Goal: Information Seeking & Learning: Learn about a topic

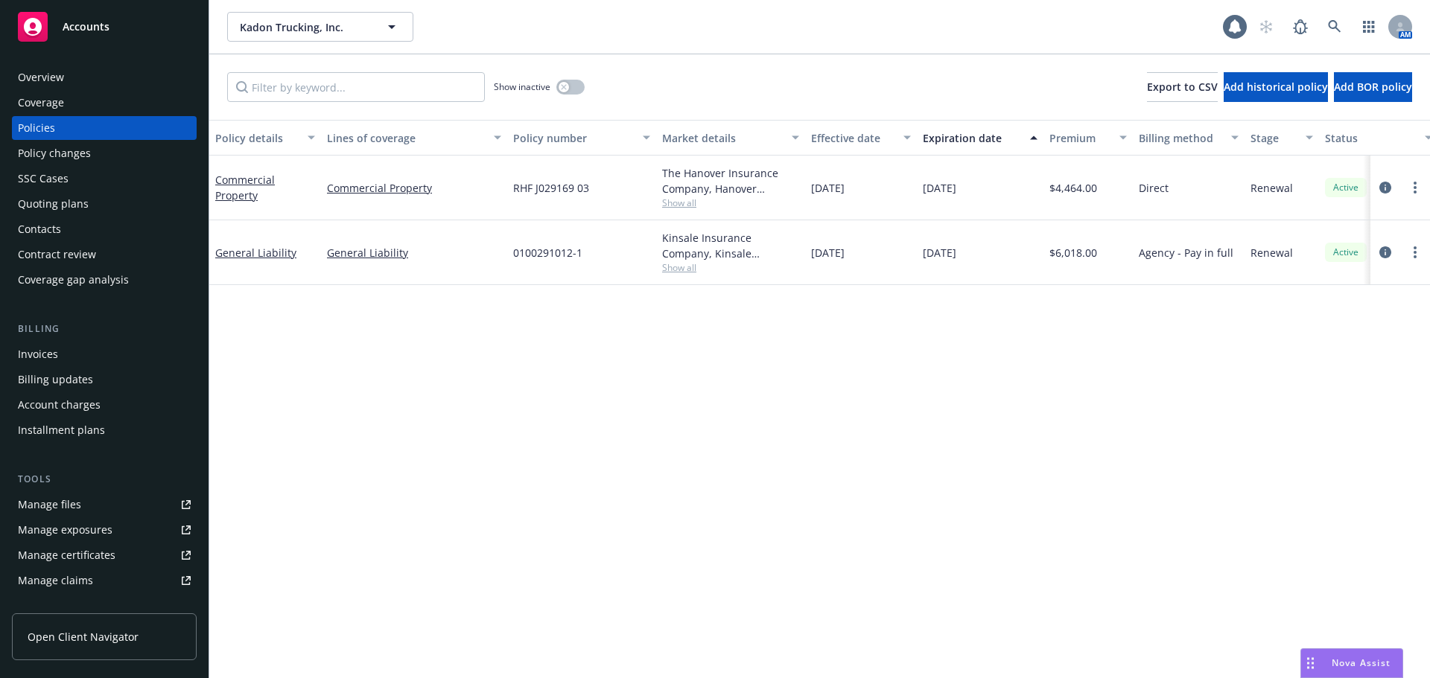
click at [557, 536] on div "Policy details Lines of coverage Policy number Market details Effective date Ex…" at bounding box center [819, 399] width 1220 height 558
click at [48, 503] on div "Manage files" at bounding box center [49, 505] width 63 height 24
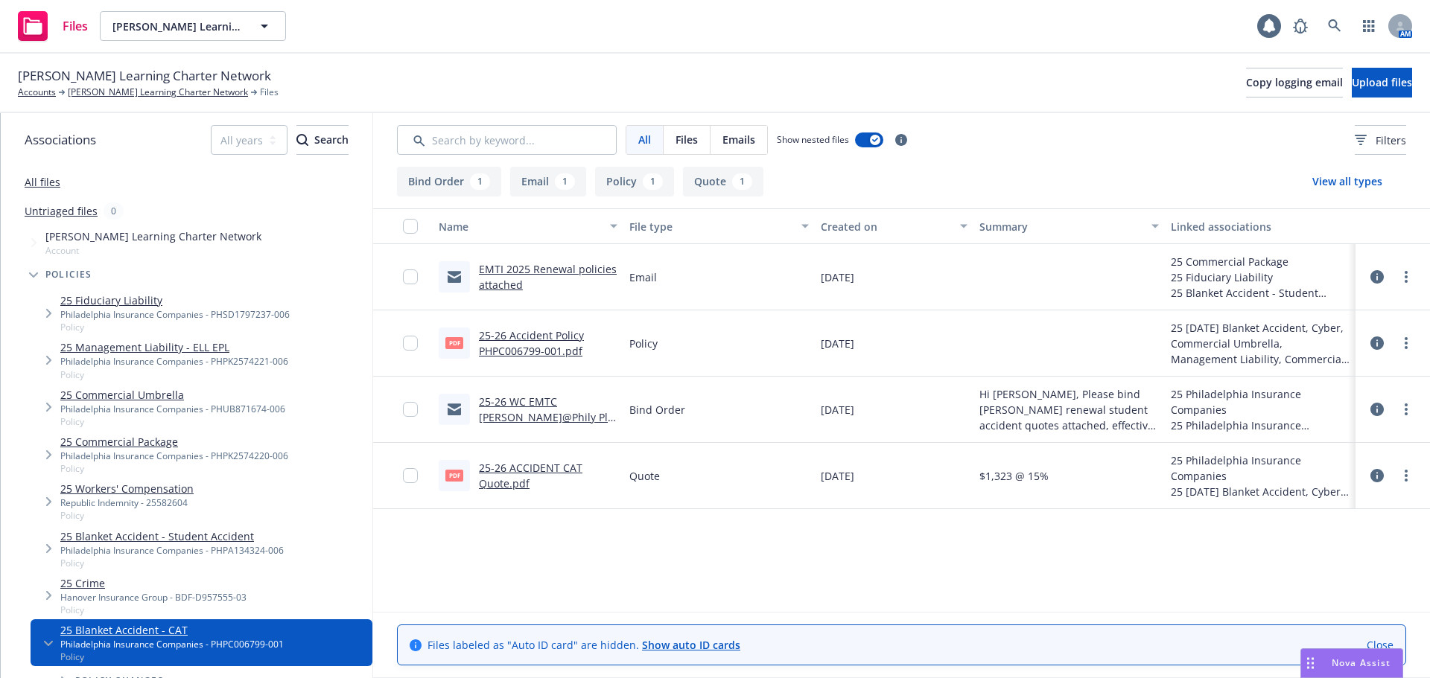
click at [507, 483] on link "25-26 ACCIDENT CAT Quote.pdf" at bounding box center [530, 476] width 103 height 30
click at [92, 94] on link "[PERSON_NAME] Learning Charter Network" at bounding box center [158, 92] width 180 height 13
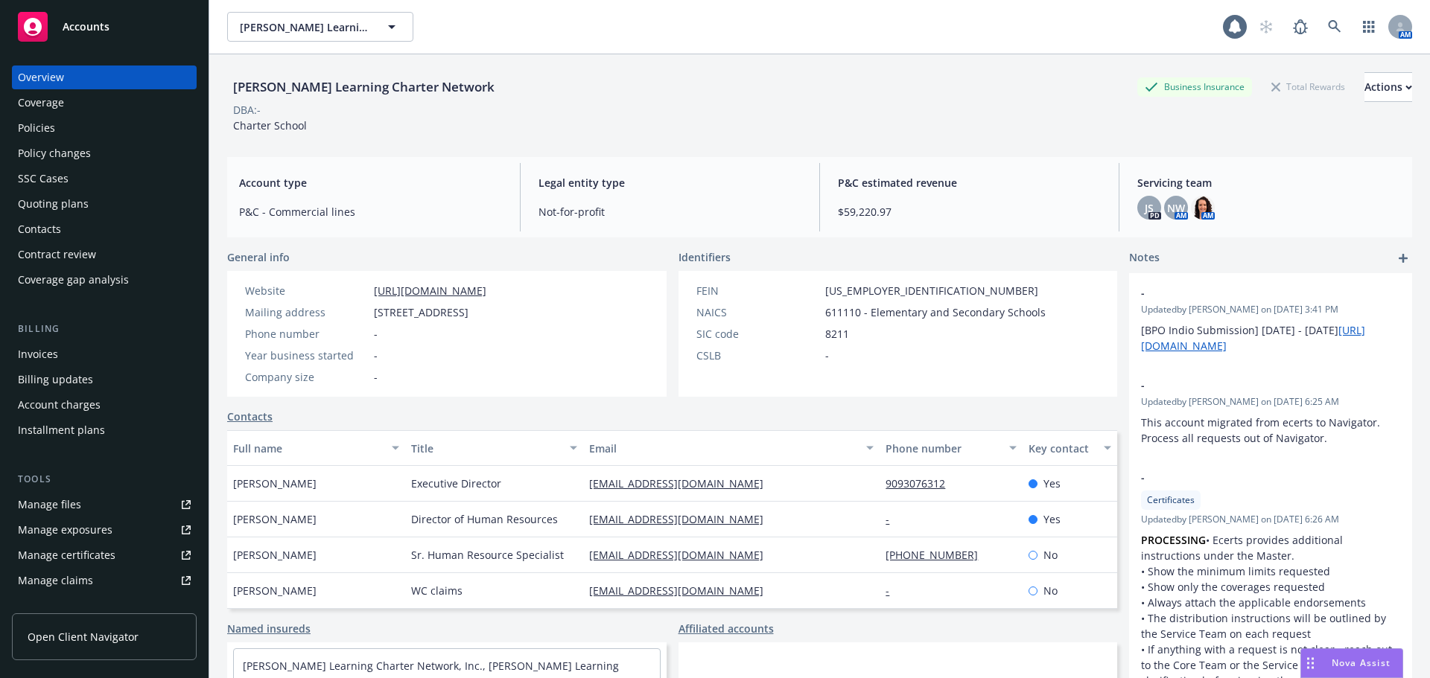
click at [39, 133] on div "Policies" at bounding box center [36, 128] width 37 height 24
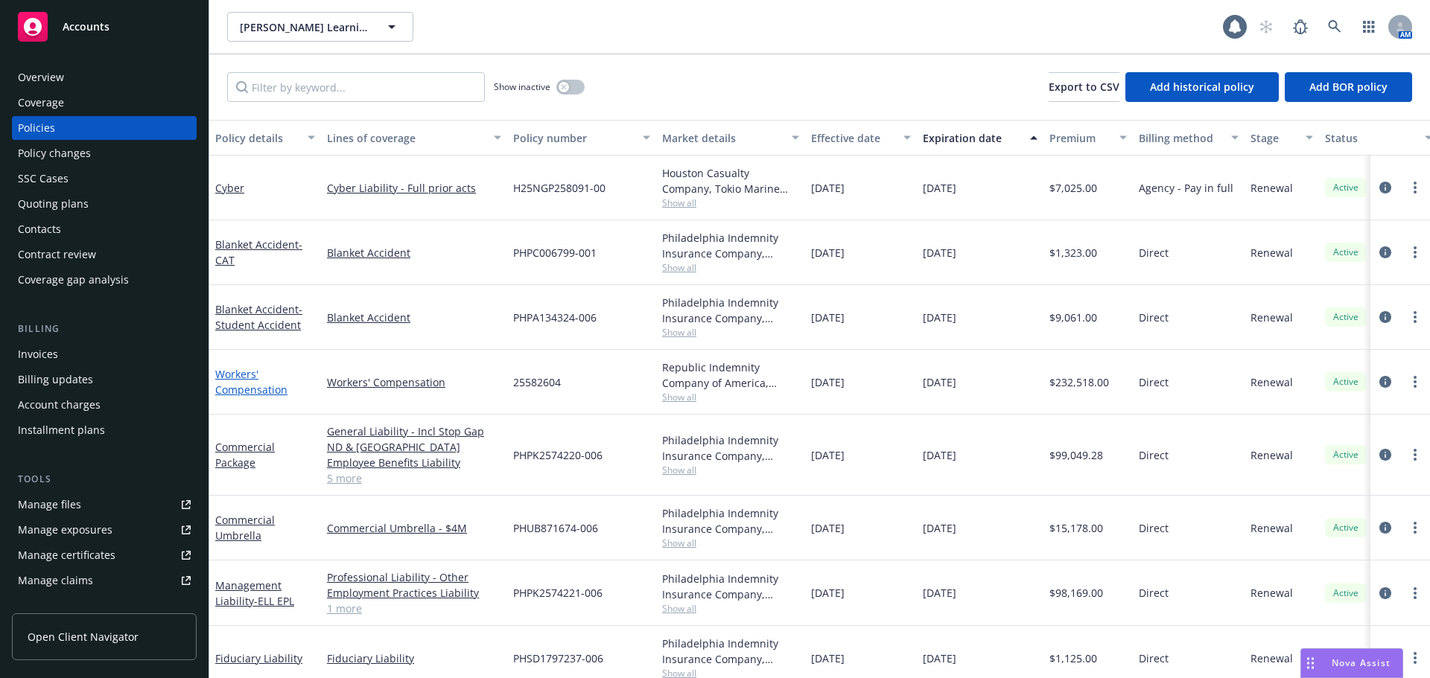
click at [238, 383] on link "Workers' Compensation" at bounding box center [251, 382] width 72 height 30
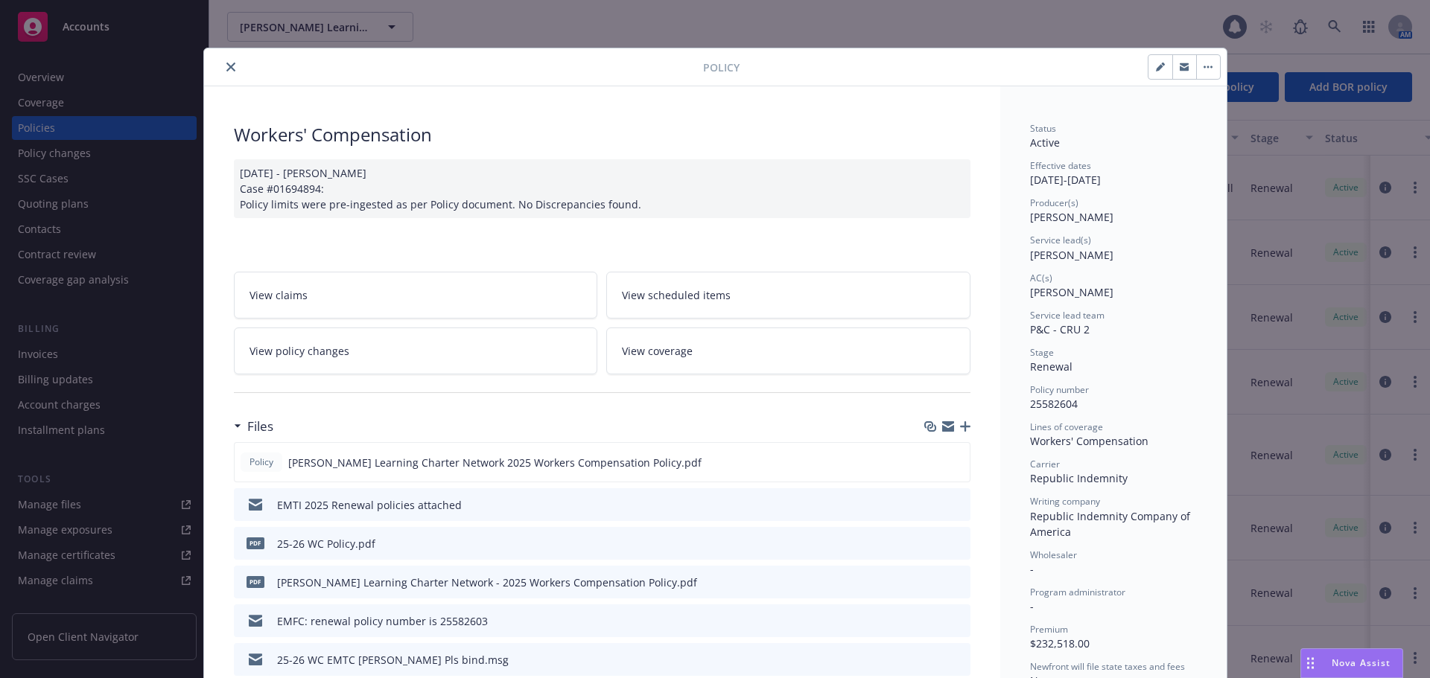
click at [663, 345] on span "View coverage" at bounding box center [657, 351] width 71 height 16
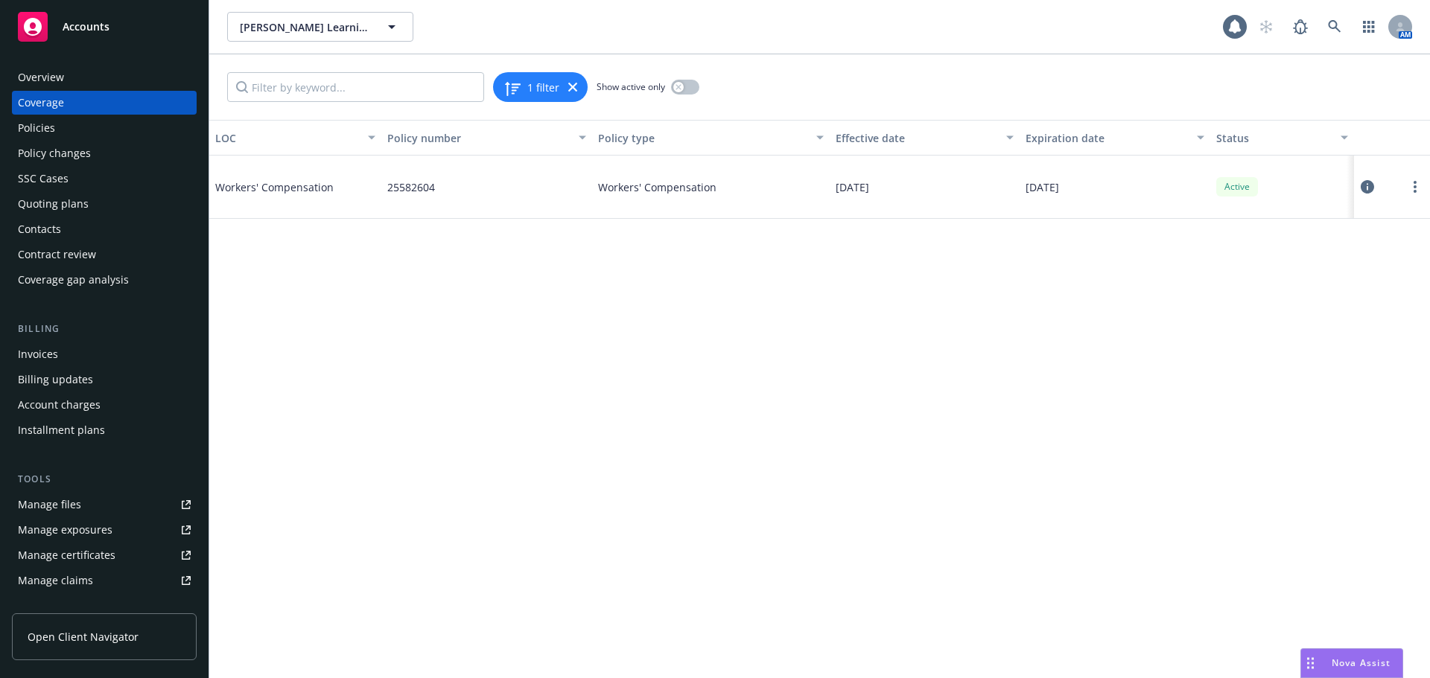
click at [249, 188] on span "Workers' Compensation" at bounding box center [326, 187] width 223 height 16
click at [1369, 182] on icon at bounding box center [1366, 186] width 13 height 13
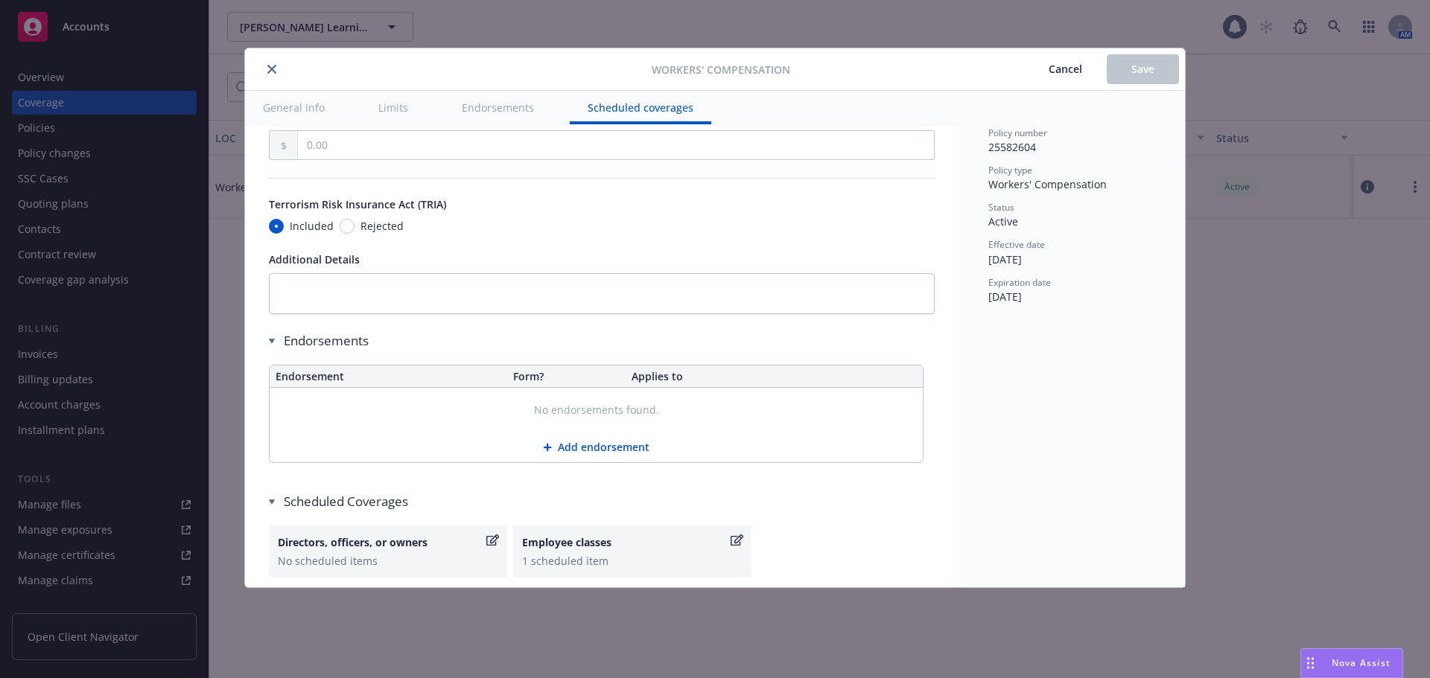
scroll to position [1355, 0]
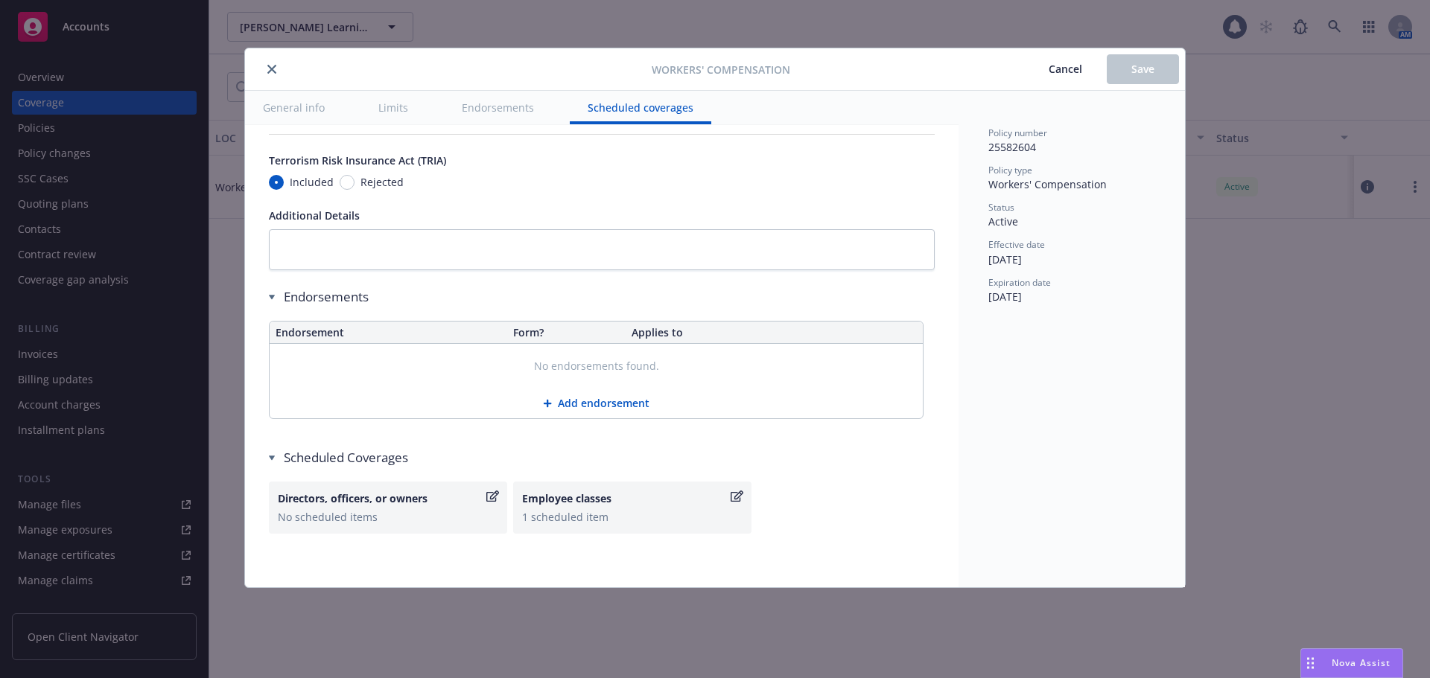
click at [500, 112] on button "Endorsements" at bounding box center [498, 108] width 108 height 34
click at [498, 106] on button "Endorsements" at bounding box center [498, 108] width 108 height 34
click at [396, 108] on button "Limits" at bounding box center [393, 108] width 66 height 34
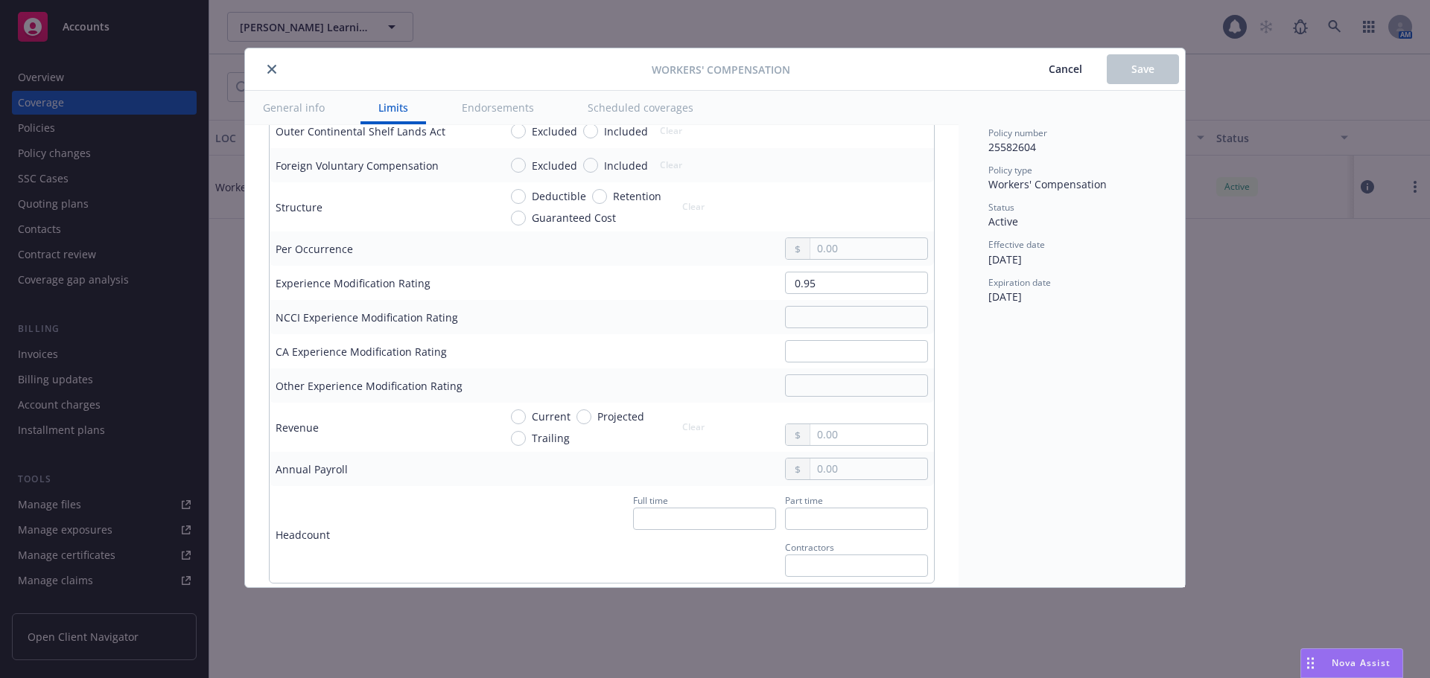
scroll to position [701, 0]
click at [614, 110] on button "Scheduled coverages" at bounding box center [640, 108] width 141 height 34
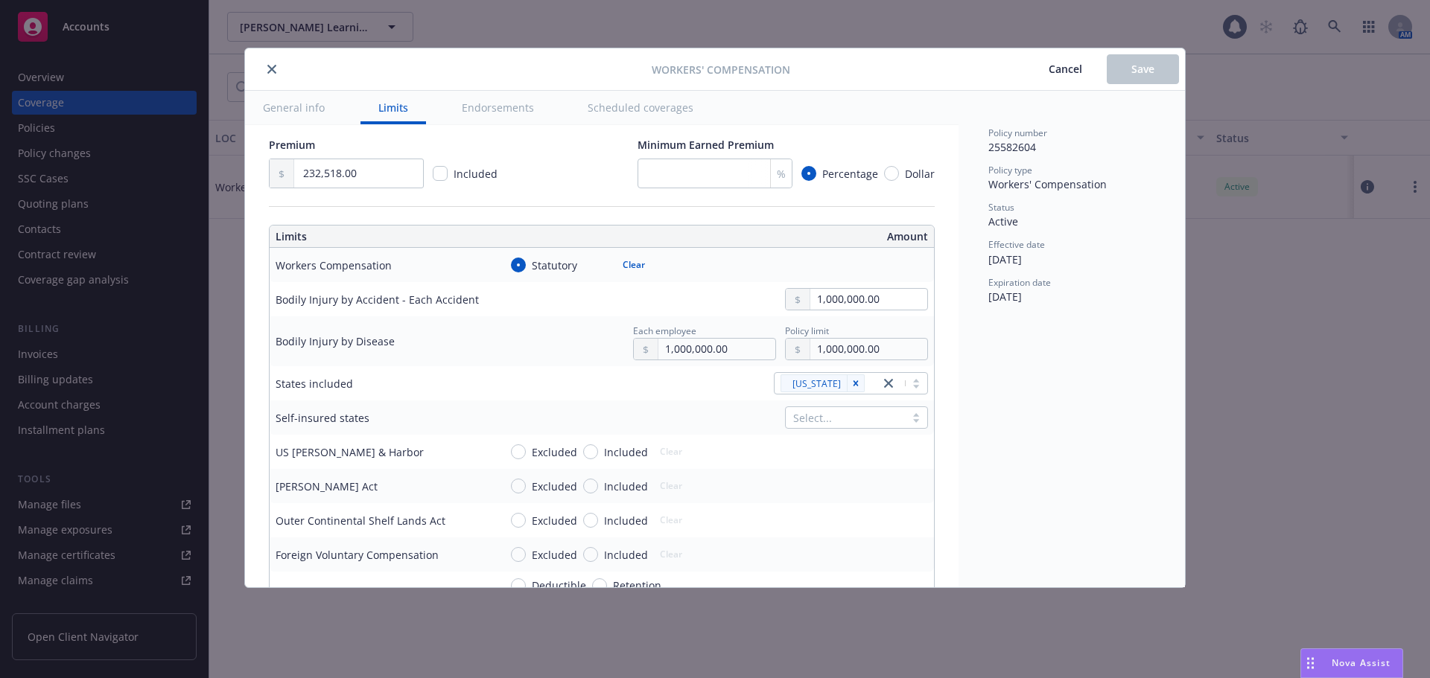
scroll to position [313, 0]
click at [273, 73] on button "close" at bounding box center [272, 69] width 18 height 18
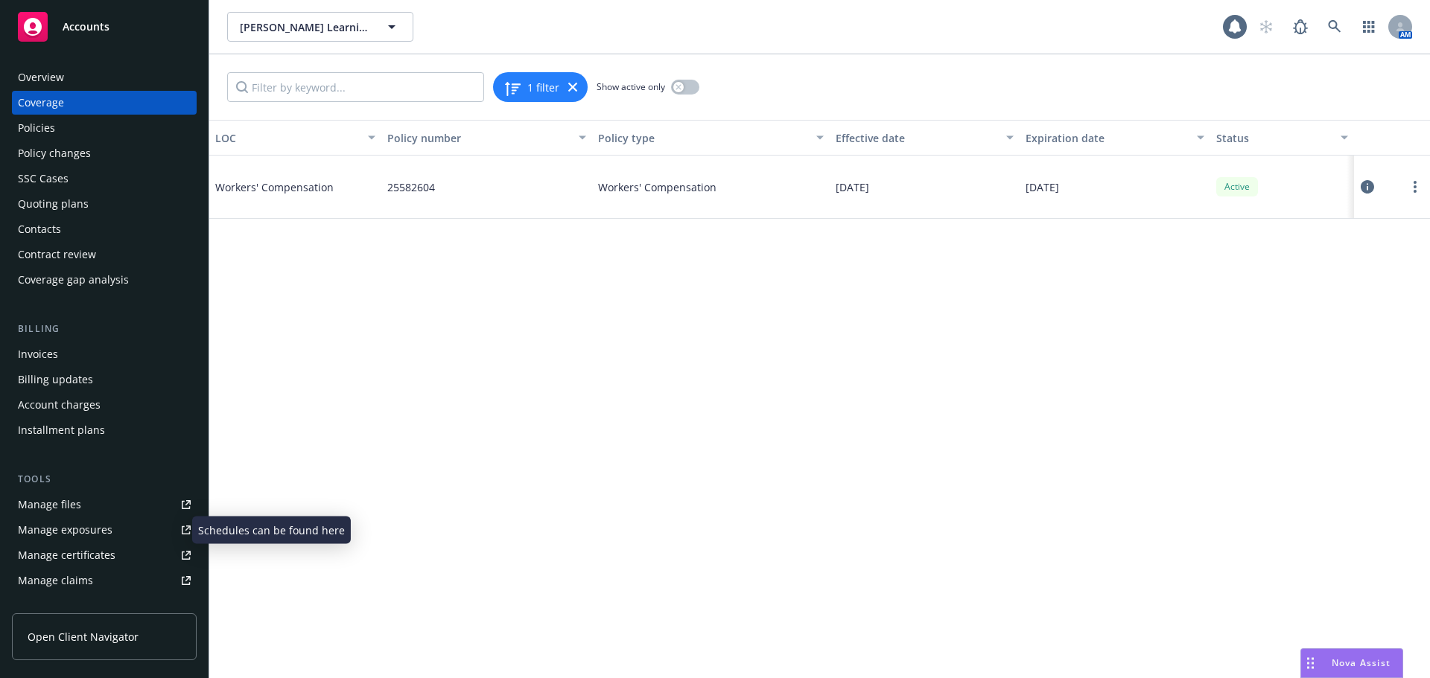
click at [63, 529] on div "Manage exposures" at bounding box center [65, 530] width 95 height 24
click at [40, 127] on div "Policies" at bounding box center [36, 128] width 37 height 24
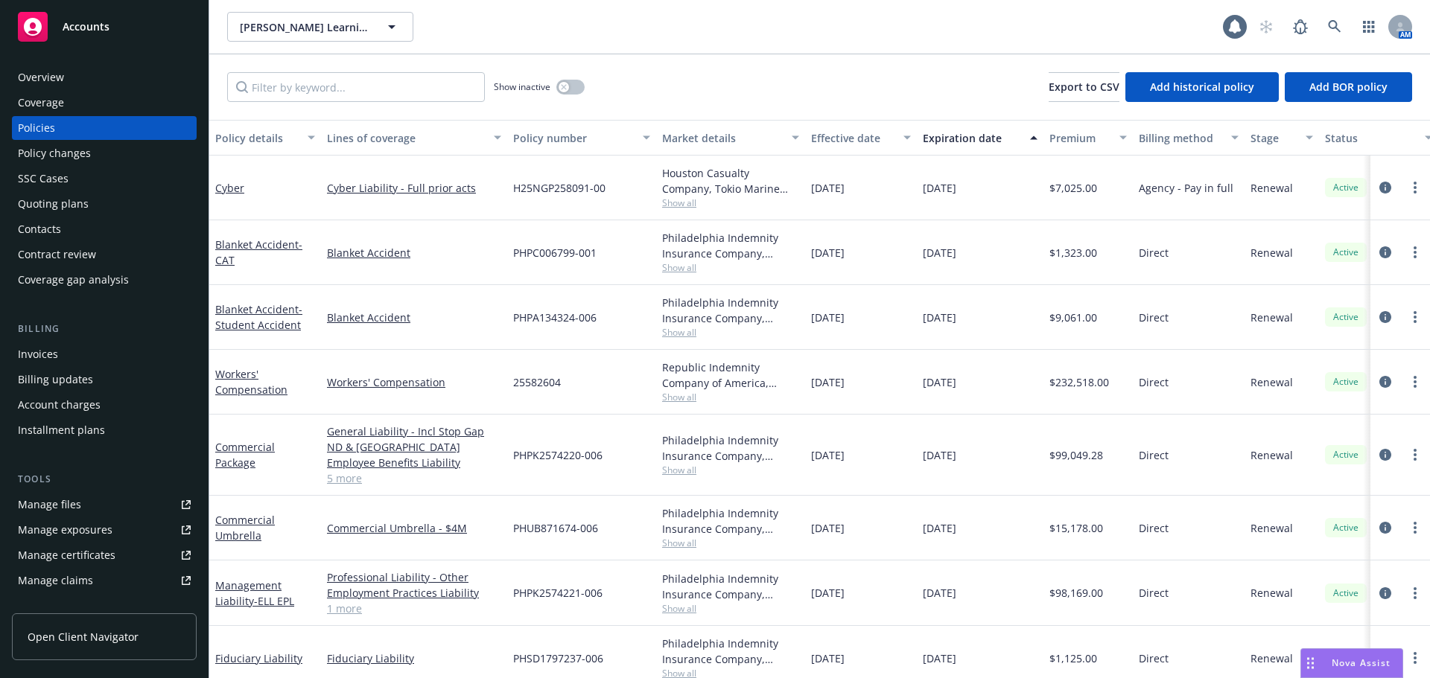
drag, startPoint x: 63, startPoint y: 80, endPoint x: 124, endPoint y: 92, distance: 62.4
click at [66, 79] on div "Overview" at bounding box center [104, 78] width 173 height 24
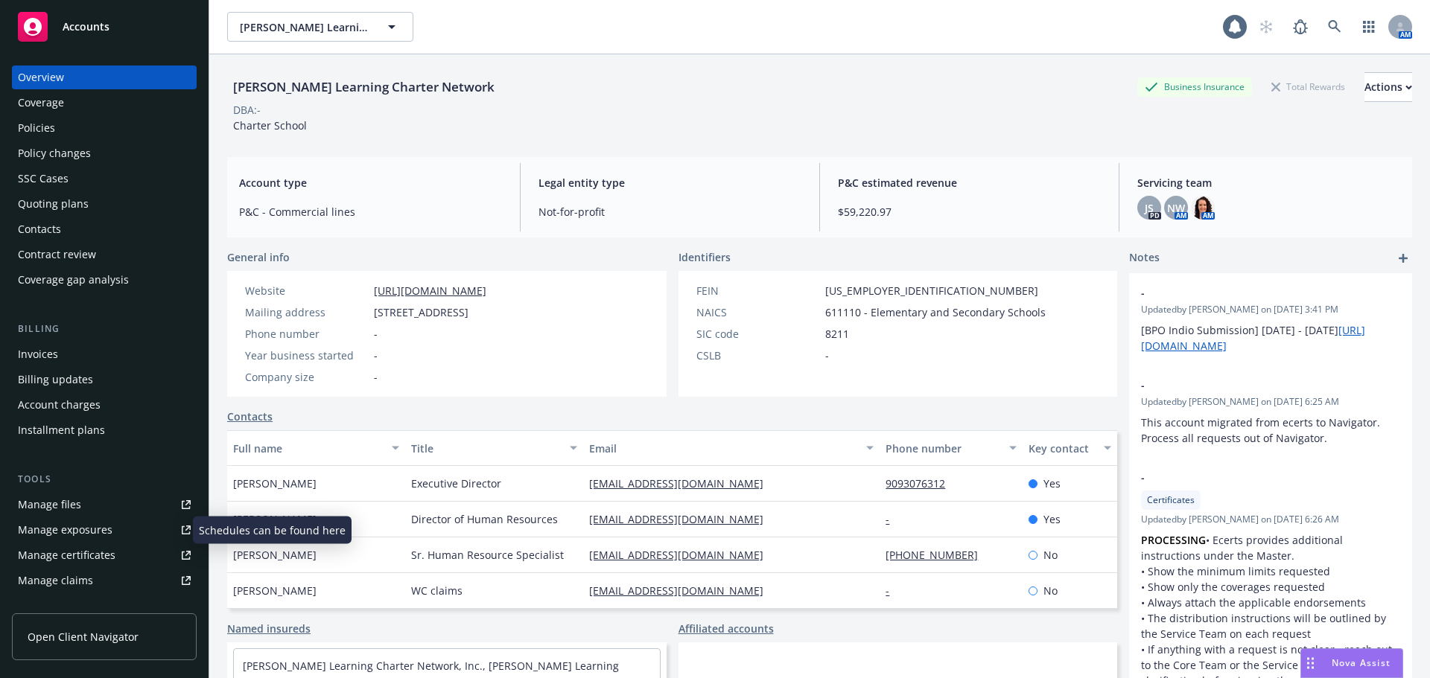
click at [72, 527] on div "Manage exposures" at bounding box center [65, 530] width 95 height 24
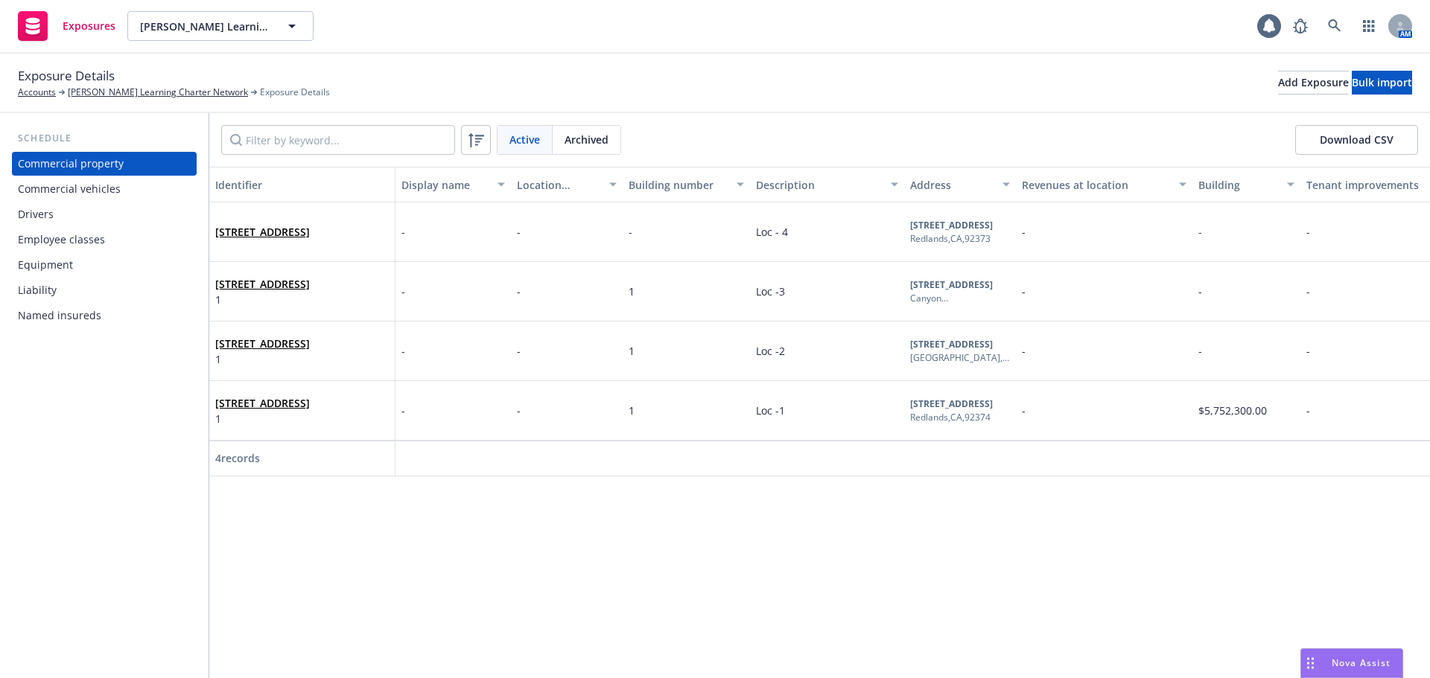
click at [68, 243] on div "Employee classes" at bounding box center [61, 240] width 87 height 24
click at [124, 92] on link "[PERSON_NAME] Learning Charter Network" at bounding box center [158, 92] width 180 height 13
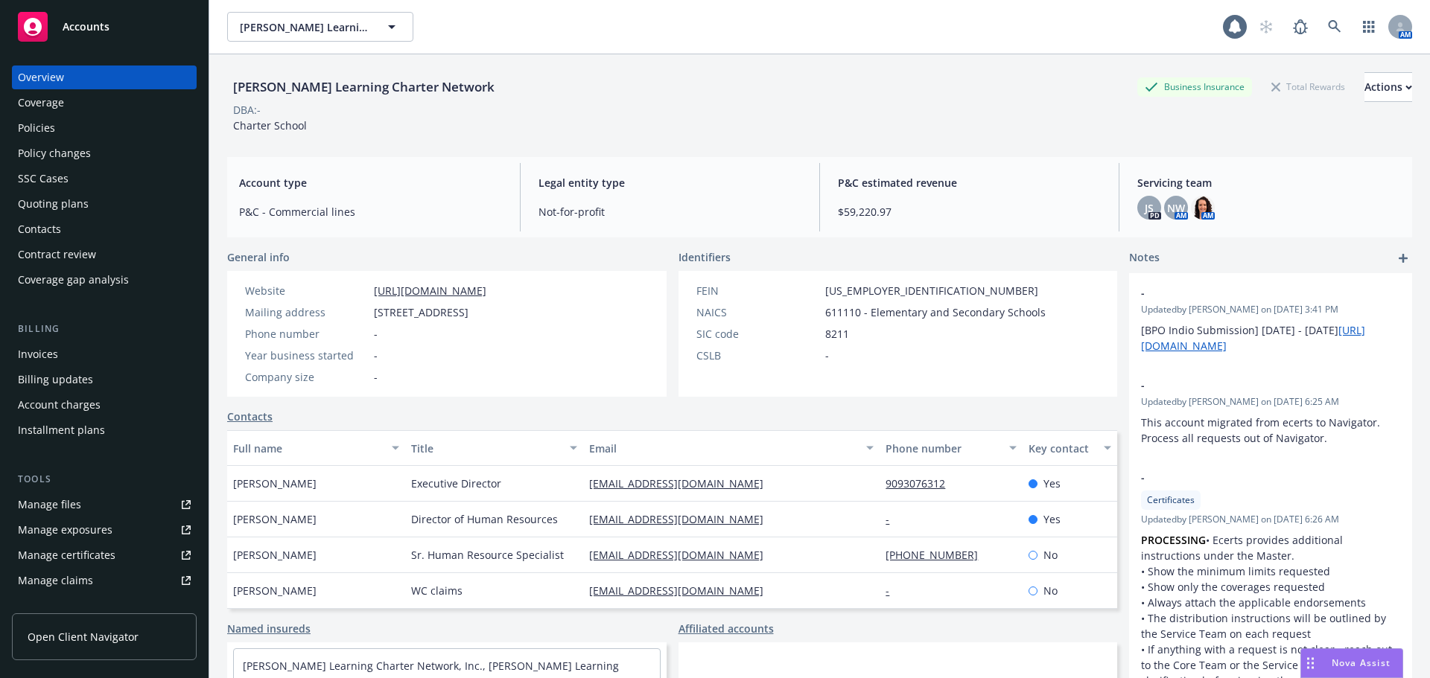
click at [77, 156] on div "Policy changes" at bounding box center [54, 153] width 73 height 24
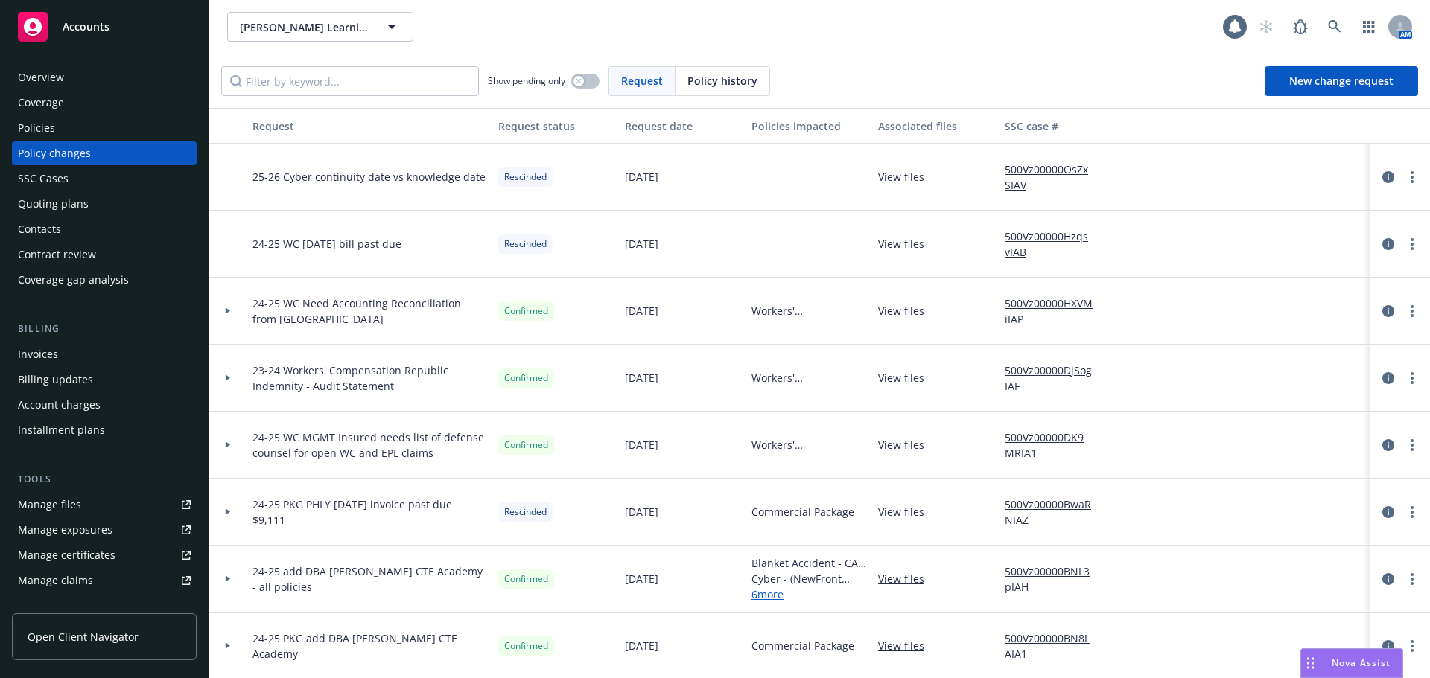
click at [42, 127] on div "Policies" at bounding box center [36, 128] width 37 height 24
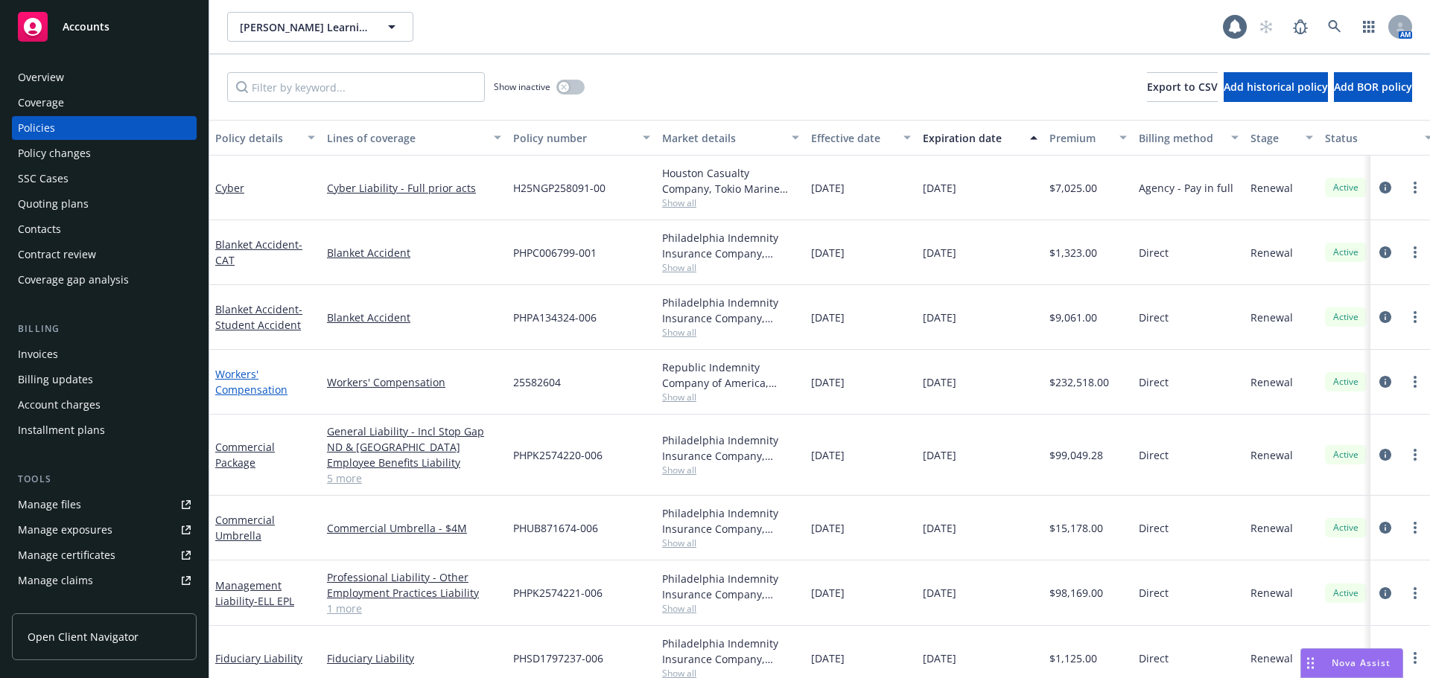
click at [238, 383] on link "Workers' Compensation" at bounding box center [251, 382] width 72 height 30
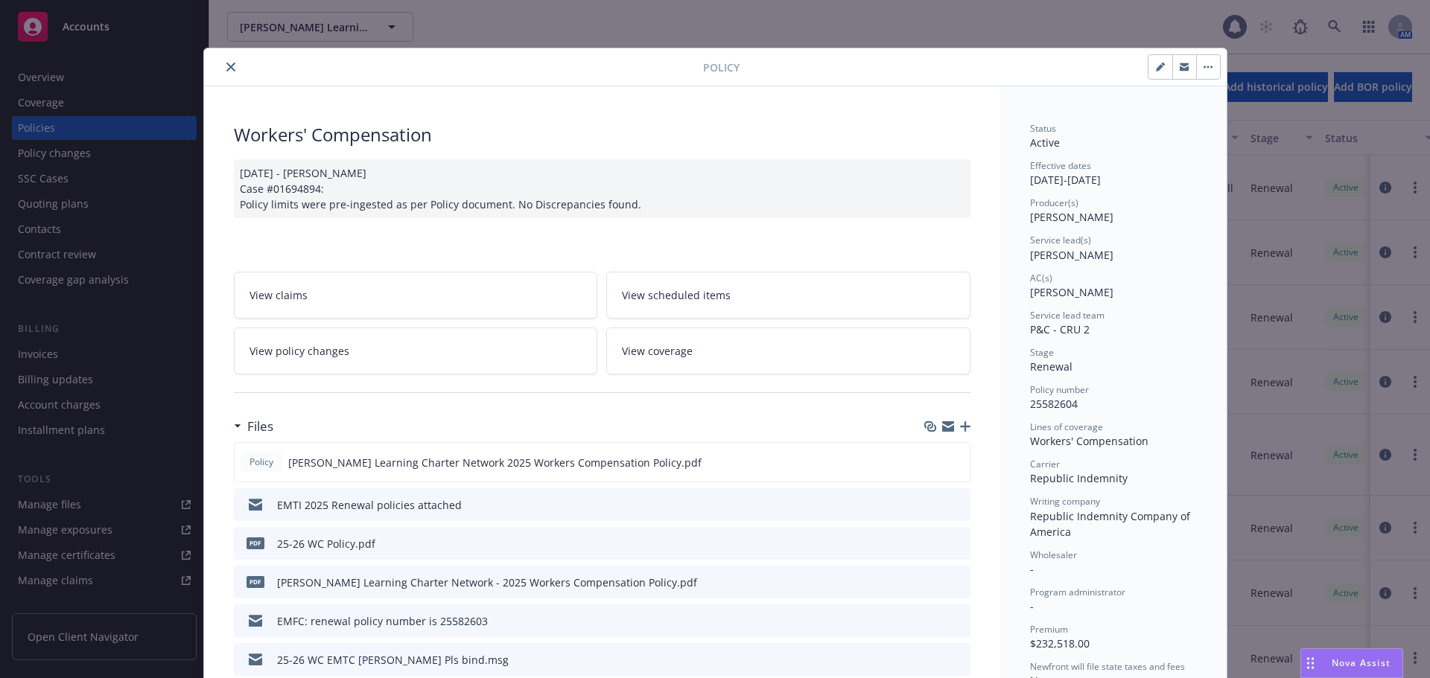
click at [382, 337] on link "View policy changes" at bounding box center [416, 351] width 364 height 47
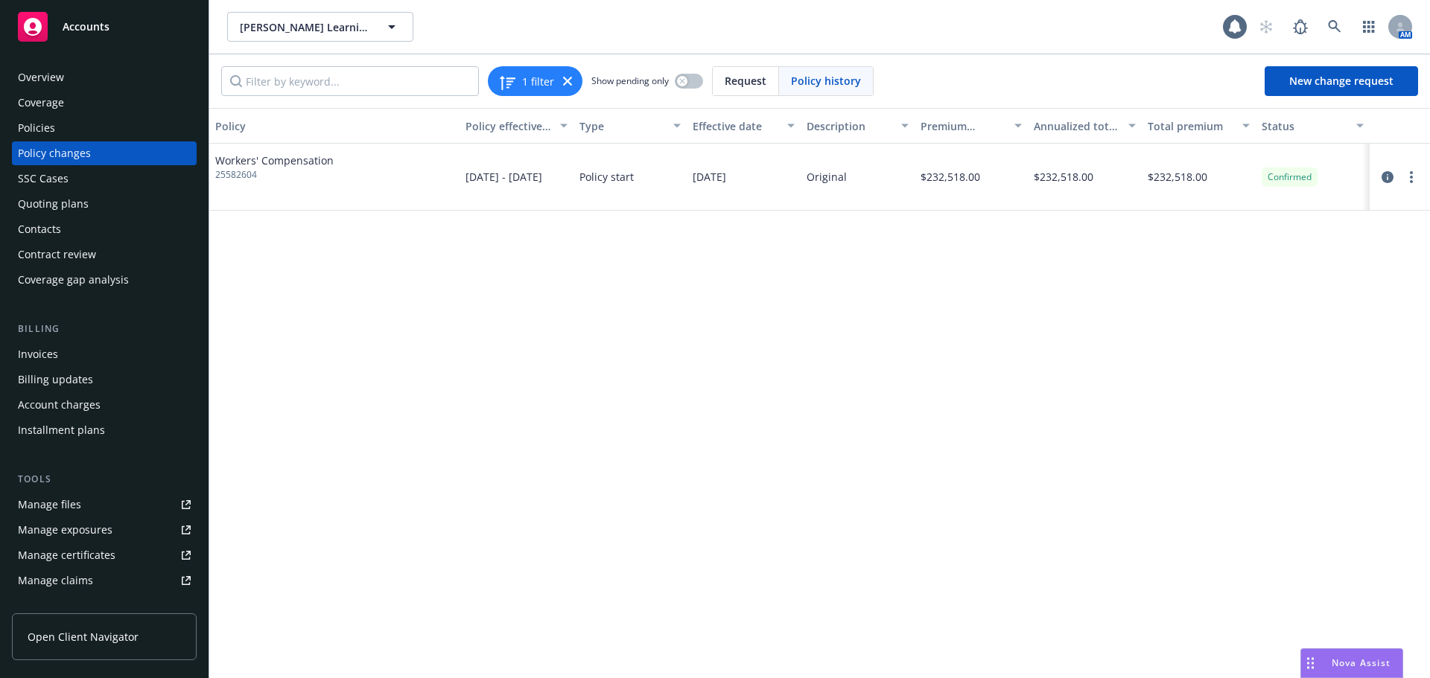
click at [35, 75] on div "Overview" at bounding box center [41, 78] width 46 height 24
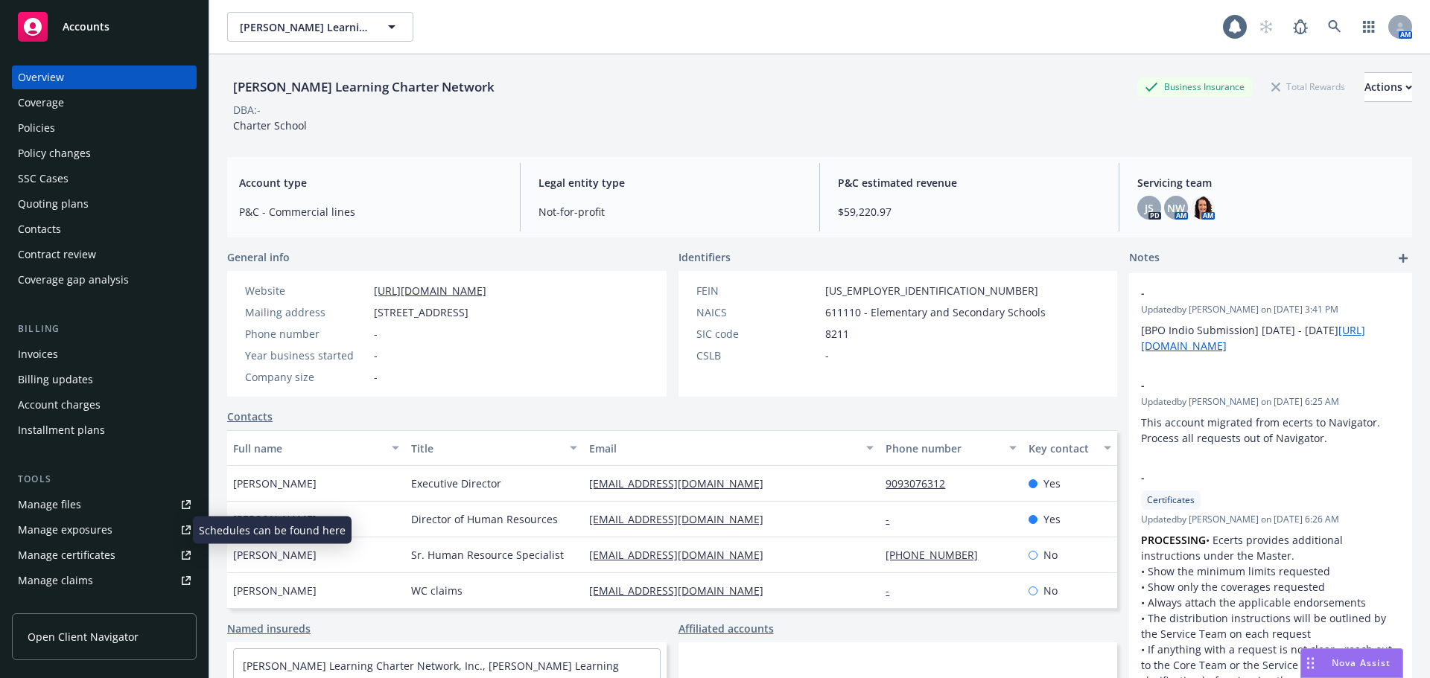
click at [70, 528] on div "Manage exposures" at bounding box center [65, 530] width 95 height 24
click at [39, 130] on div "Policies" at bounding box center [36, 128] width 37 height 24
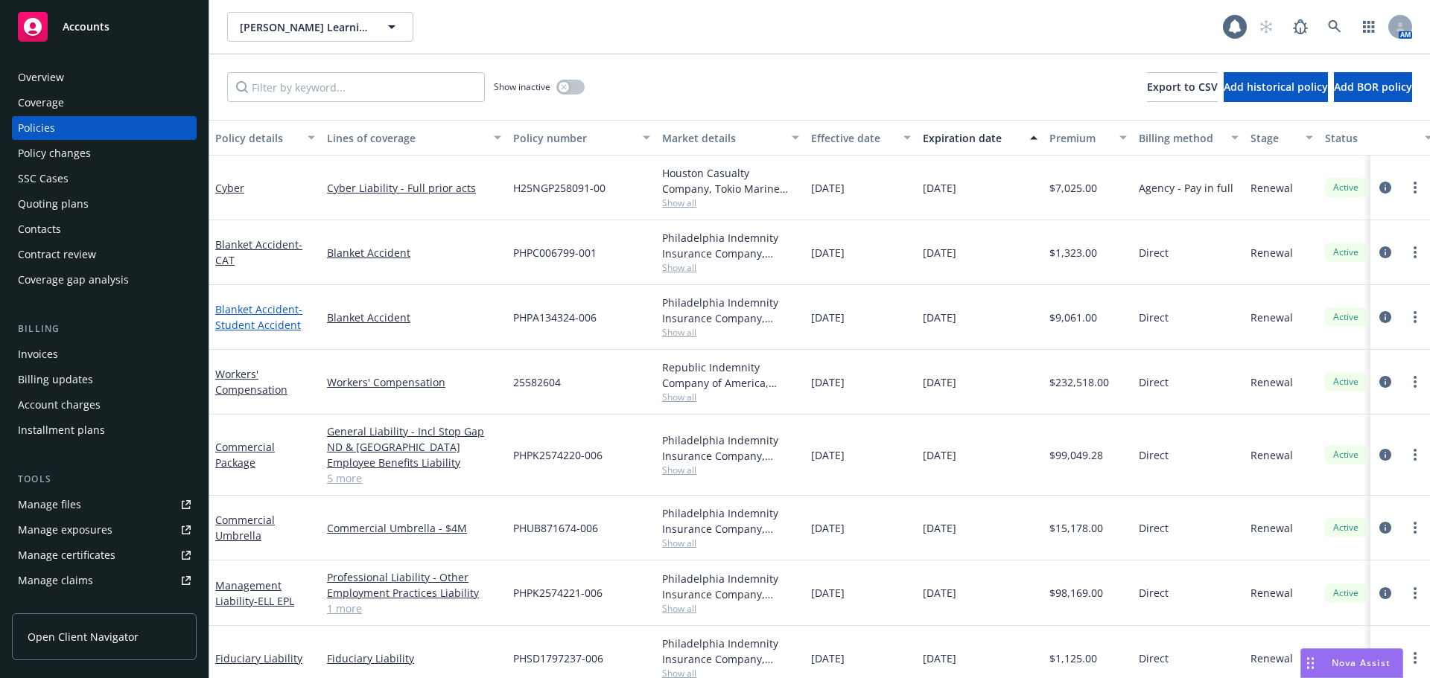
click at [249, 322] on span "- Student Accident" at bounding box center [258, 317] width 87 height 30
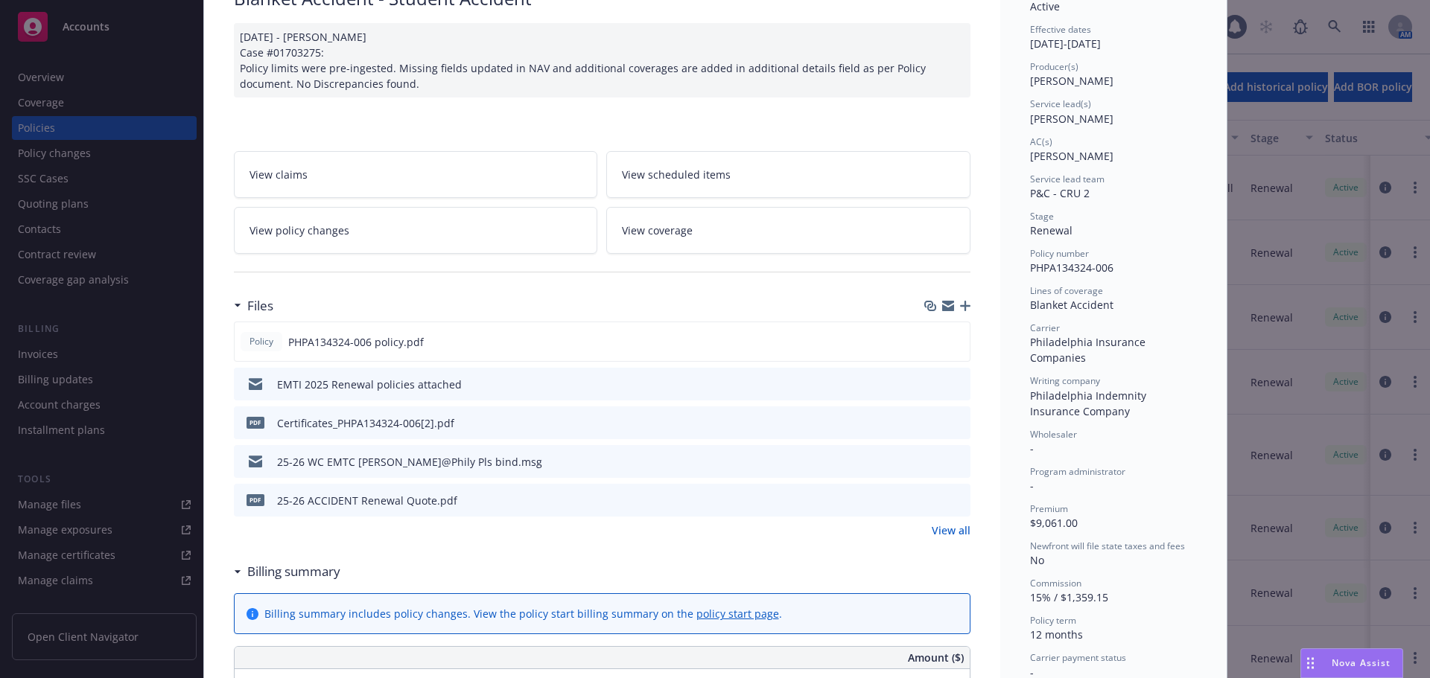
scroll to position [149, 0]
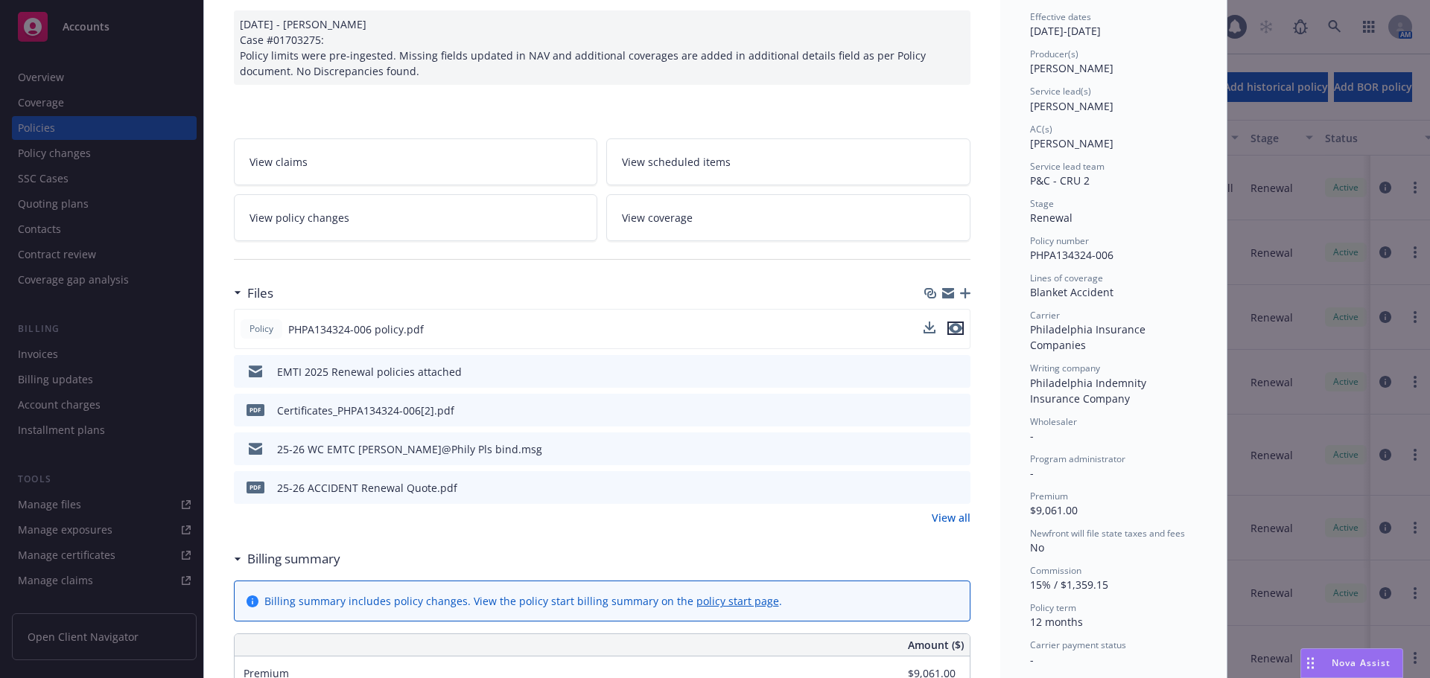
click at [952, 331] on icon "preview file" at bounding box center [955, 328] width 13 height 10
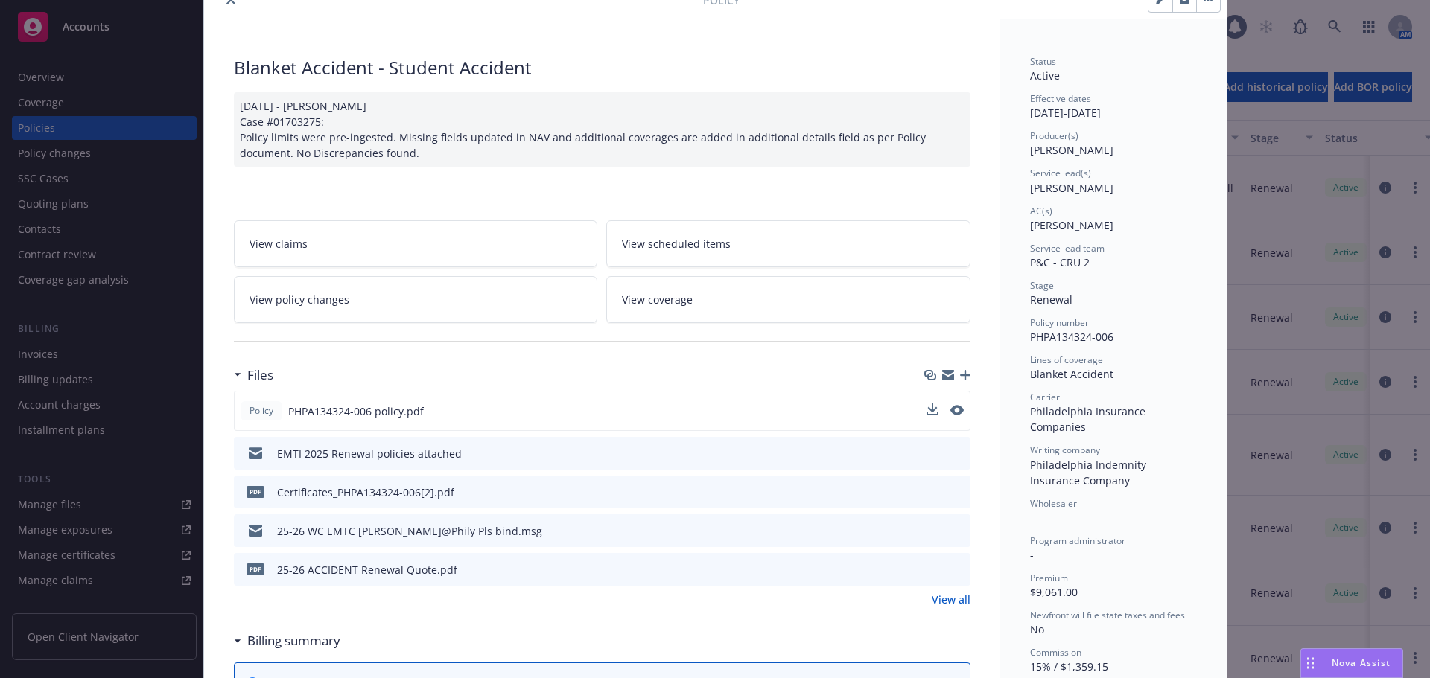
scroll to position [0, 0]
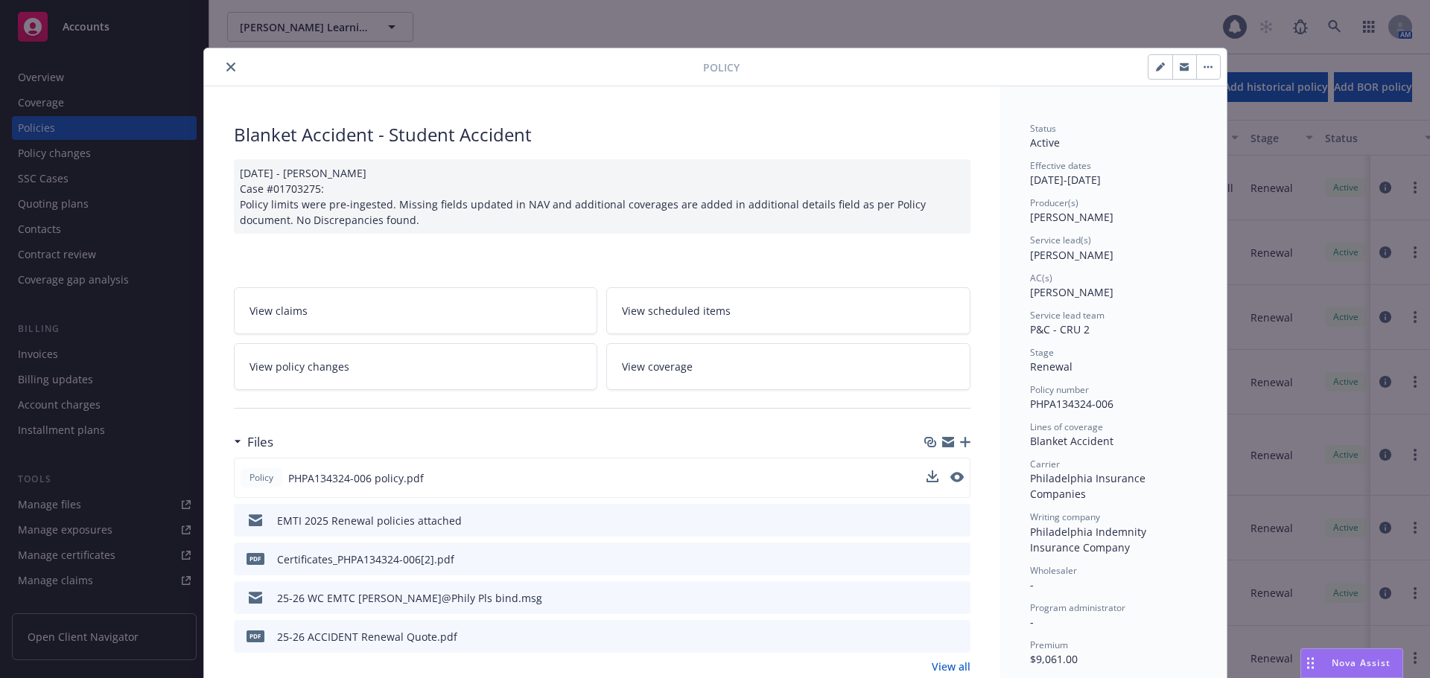
click at [226, 63] on icon "close" at bounding box center [230, 67] width 9 height 9
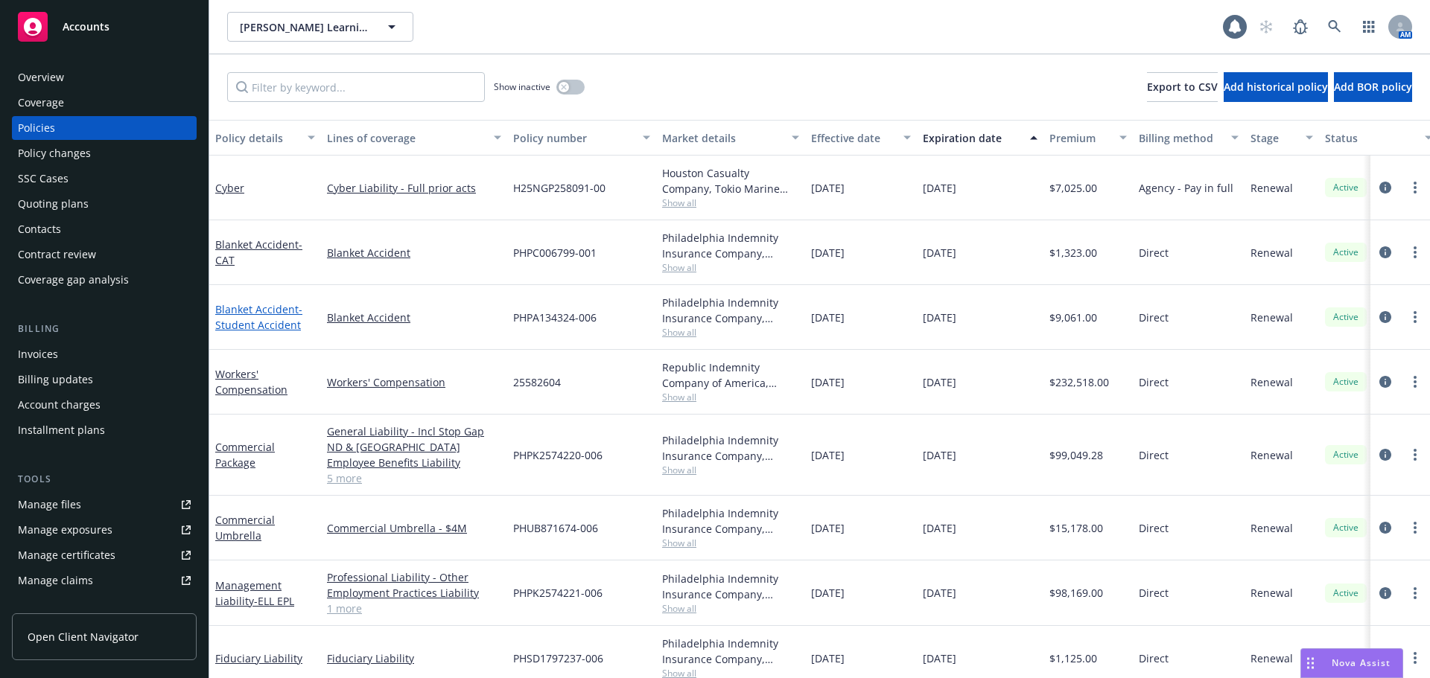
click at [253, 327] on span "- Student Accident" at bounding box center [258, 317] width 87 height 30
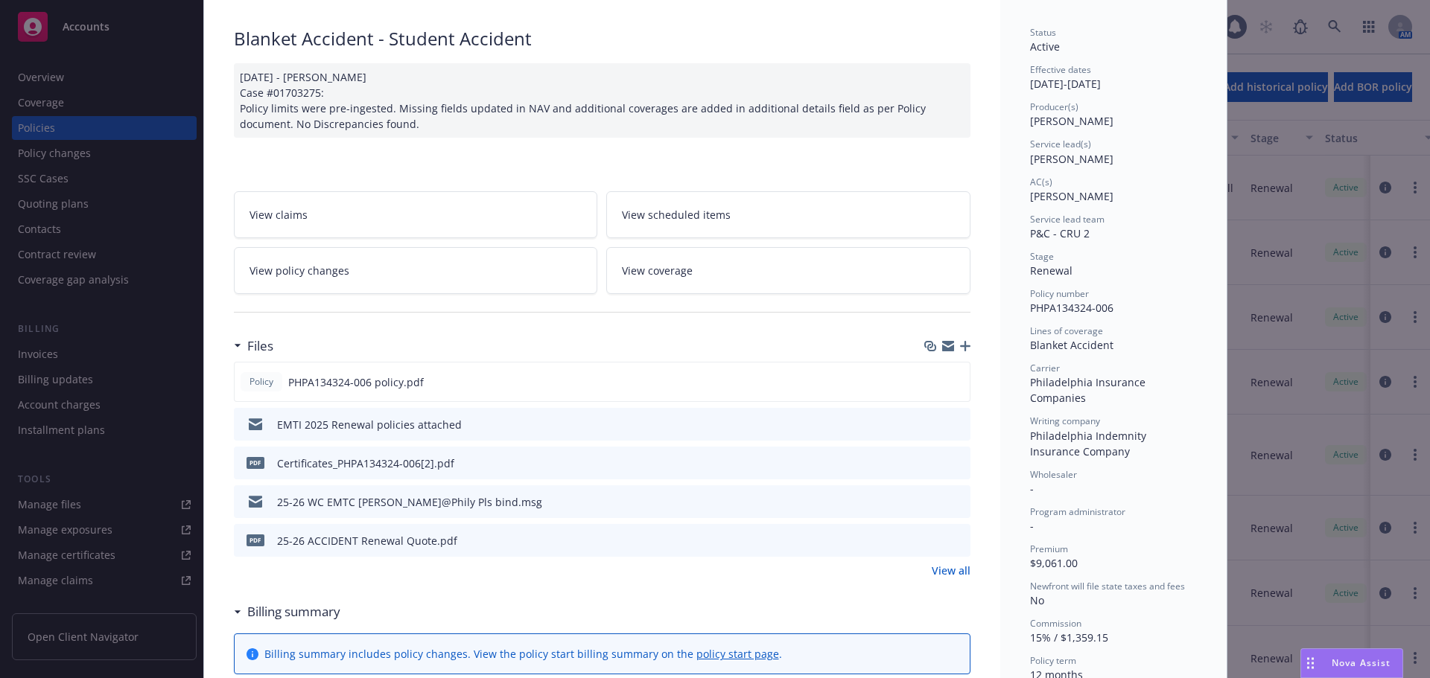
scroll to position [119, 0]
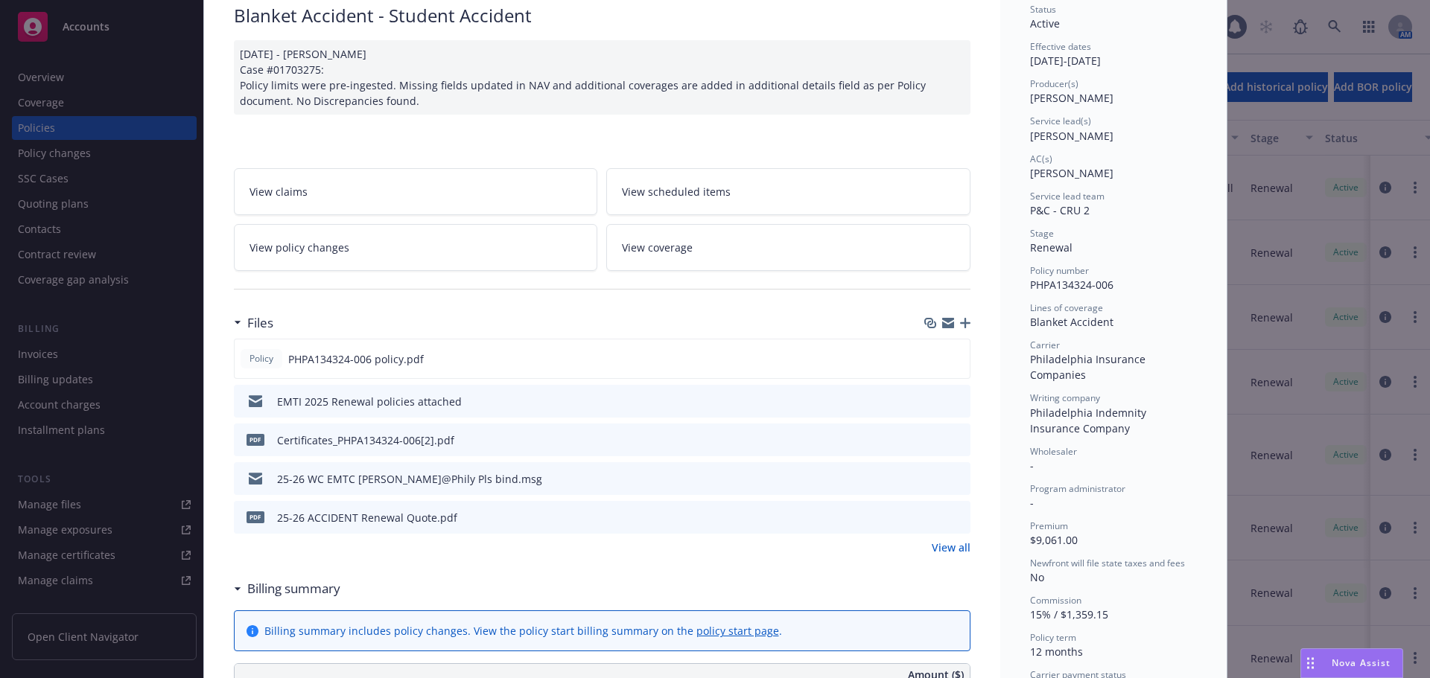
click at [937, 547] on link "View all" at bounding box center [950, 548] width 39 height 16
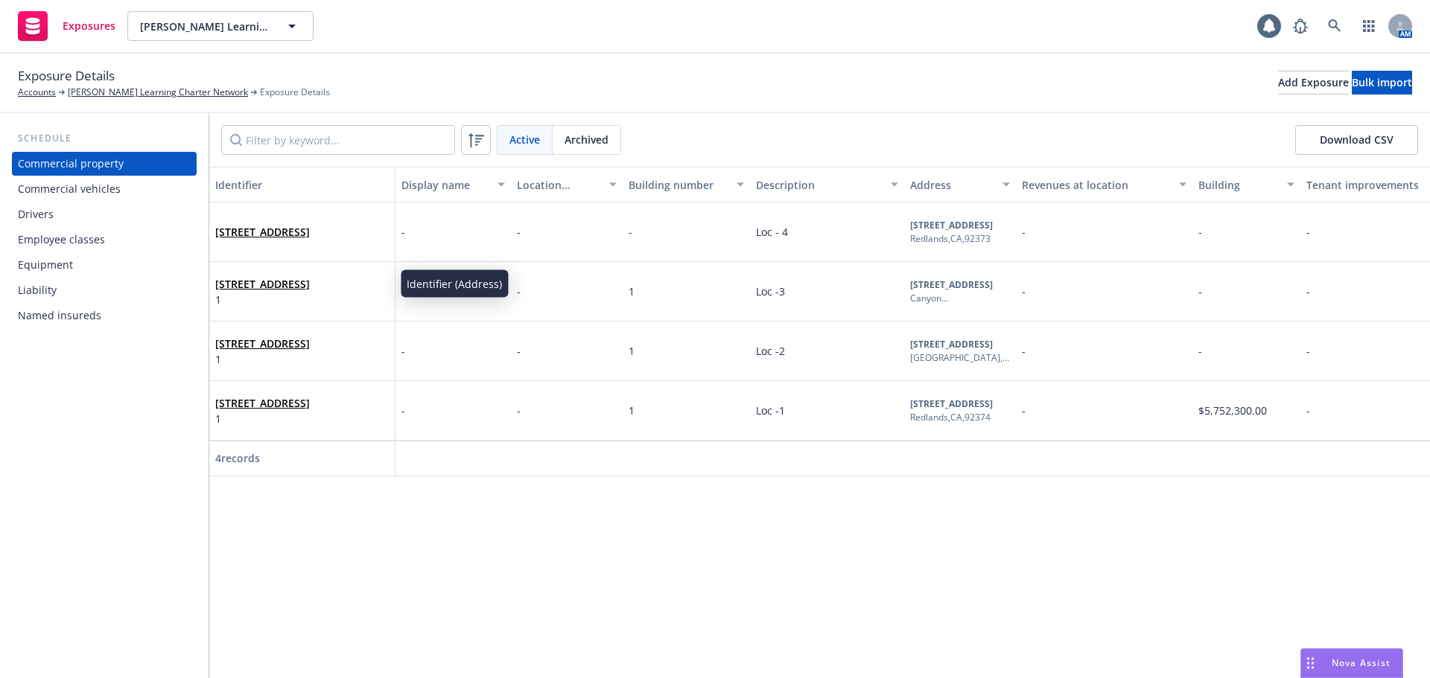
click at [94, 235] on div "Employee classes" at bounding box center [61, 240] width 87 height 24
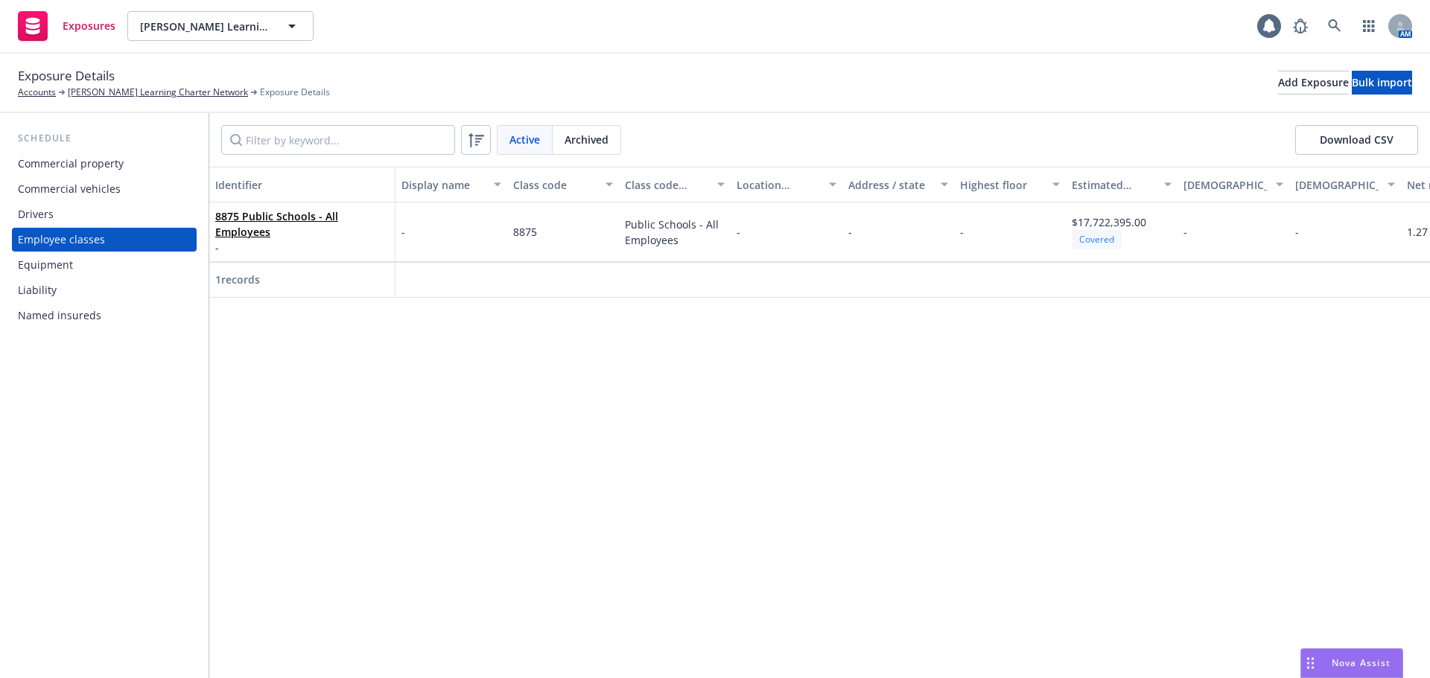
click at [68, 167] on div "Commercial property" at bounding box center [71, 164] width 106 height 24
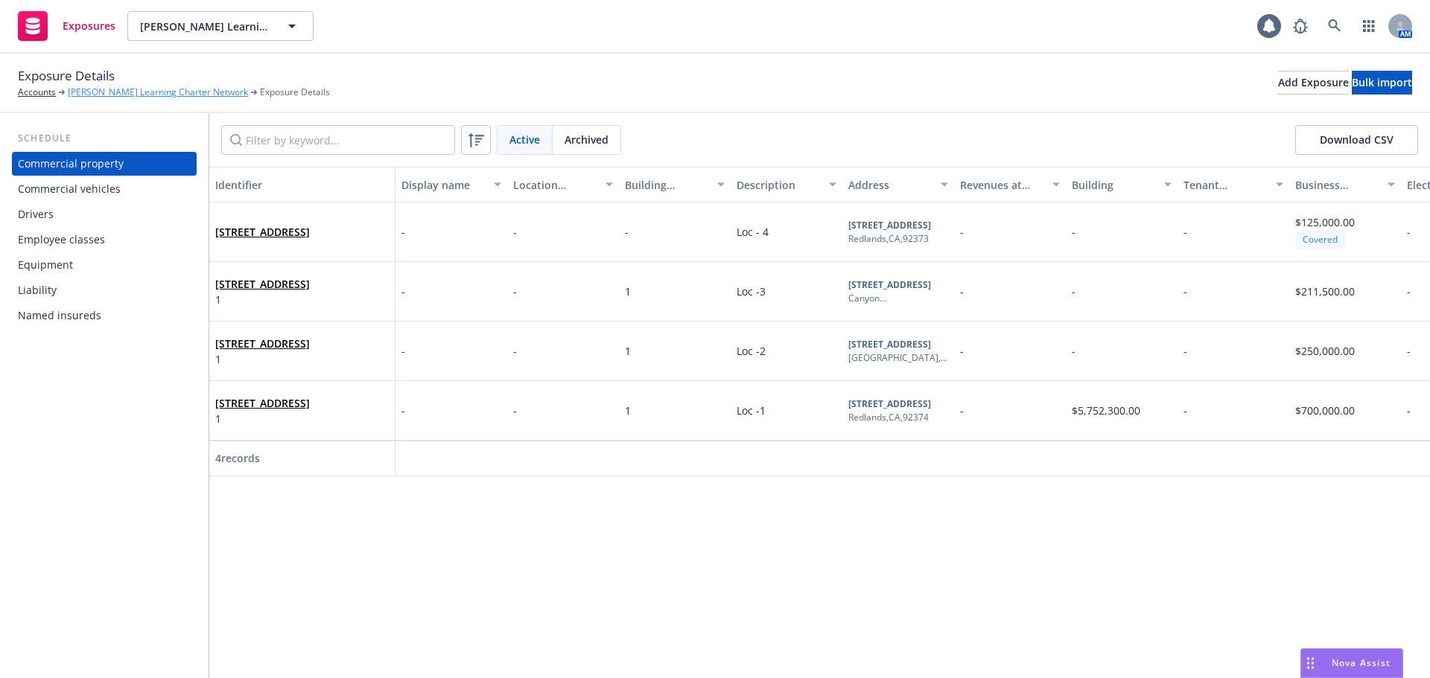
click at [113, 90] on link "[PERSON_NAME] Learning Charter Network" at bounding box center [158, 92] width 180 height 13
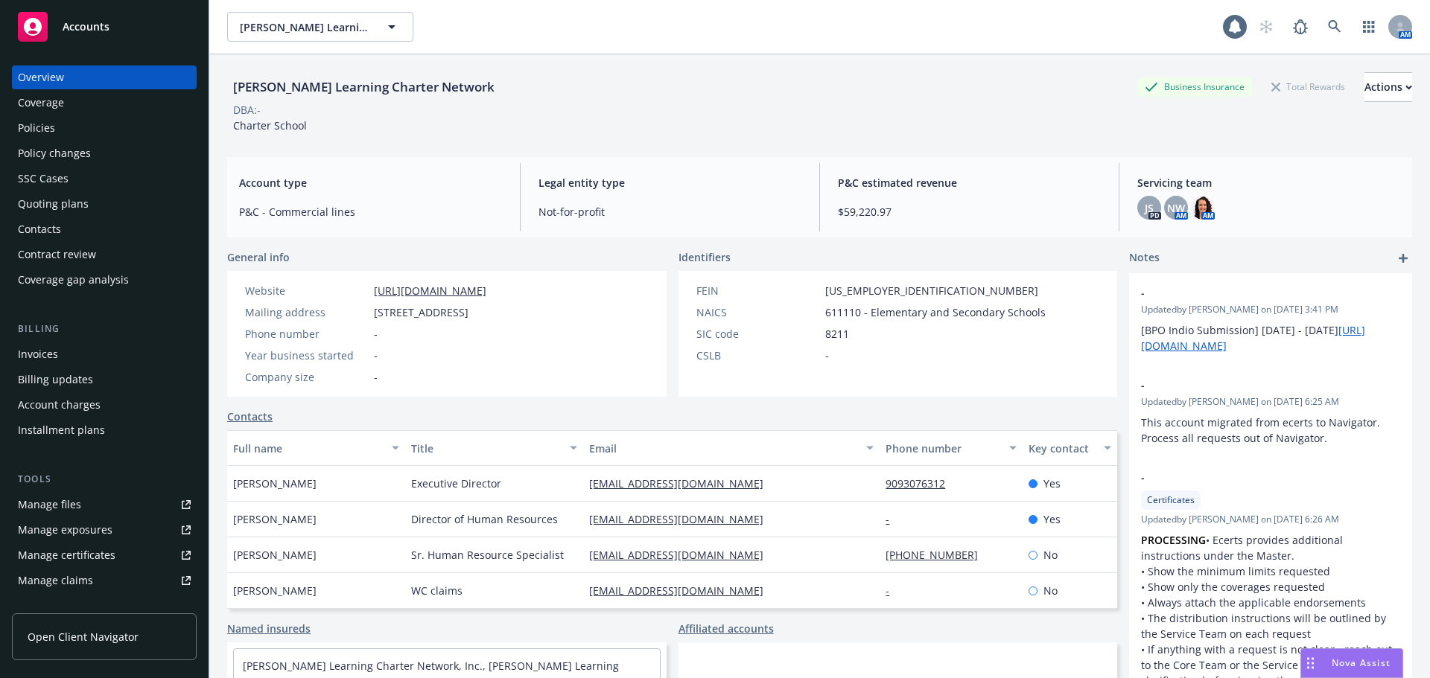
click at [51, 152] on div "Policy changes" at bounding box center [54, 153] width 73 height 24
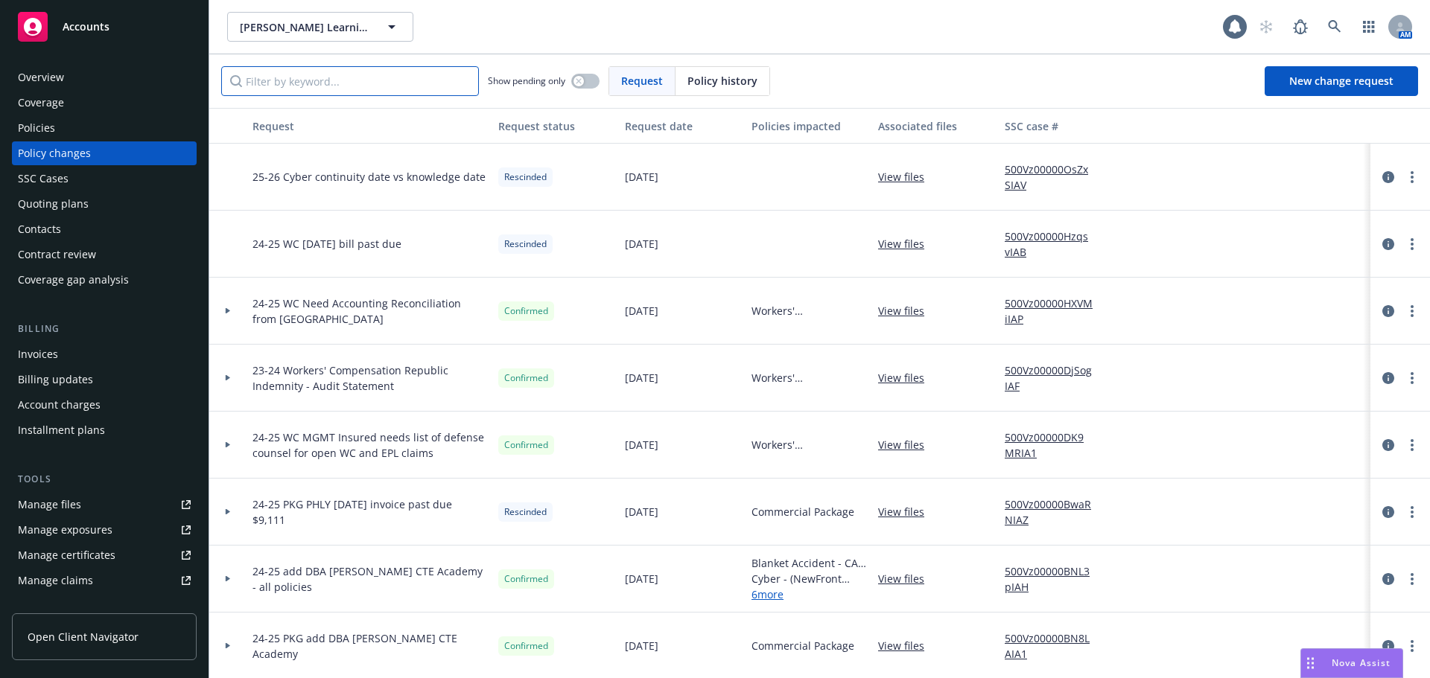
click at [274, 83] on input "Filter by keyword..." at bounding box center [350, 81] width 258 height 30
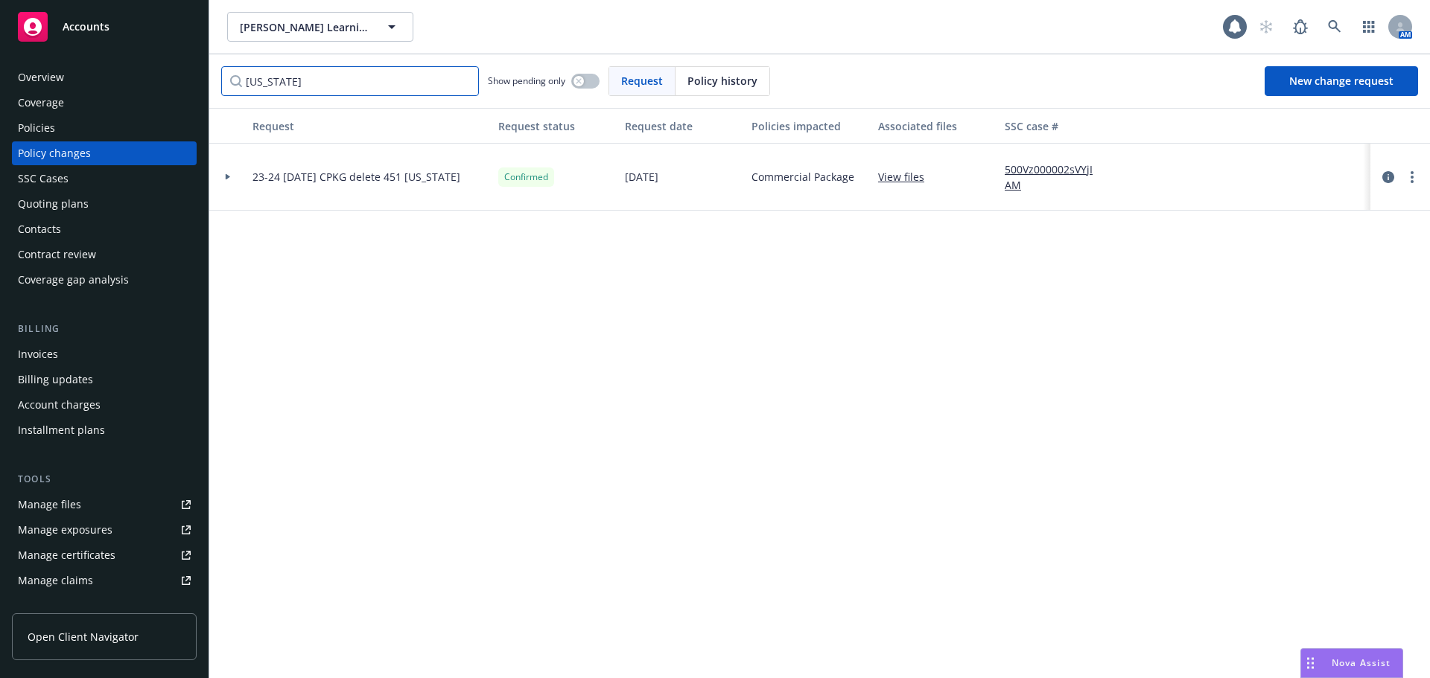
type input "alabama"
click at [229, 178] on icon at bounding box center [228, 176] width 6 height 5
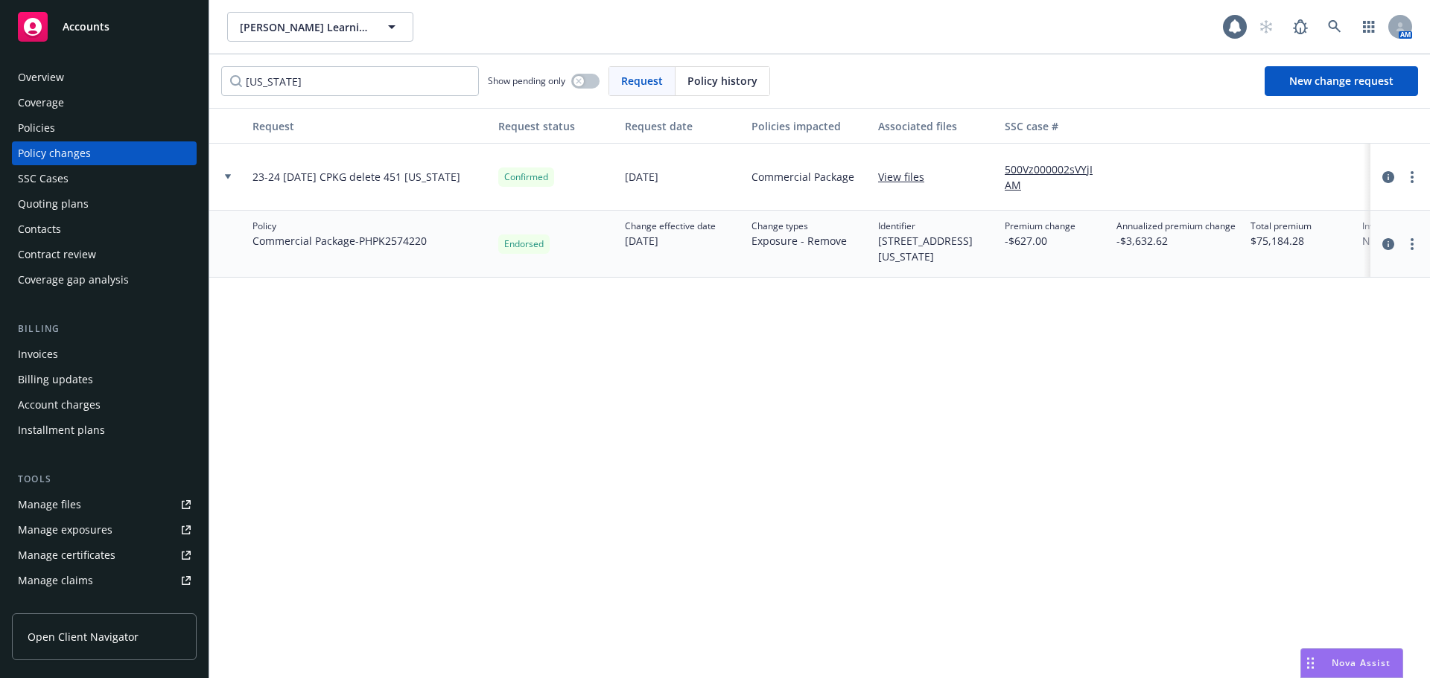
click at [229, 178] on icon at bounding box center [228, 176] width 6 height 5
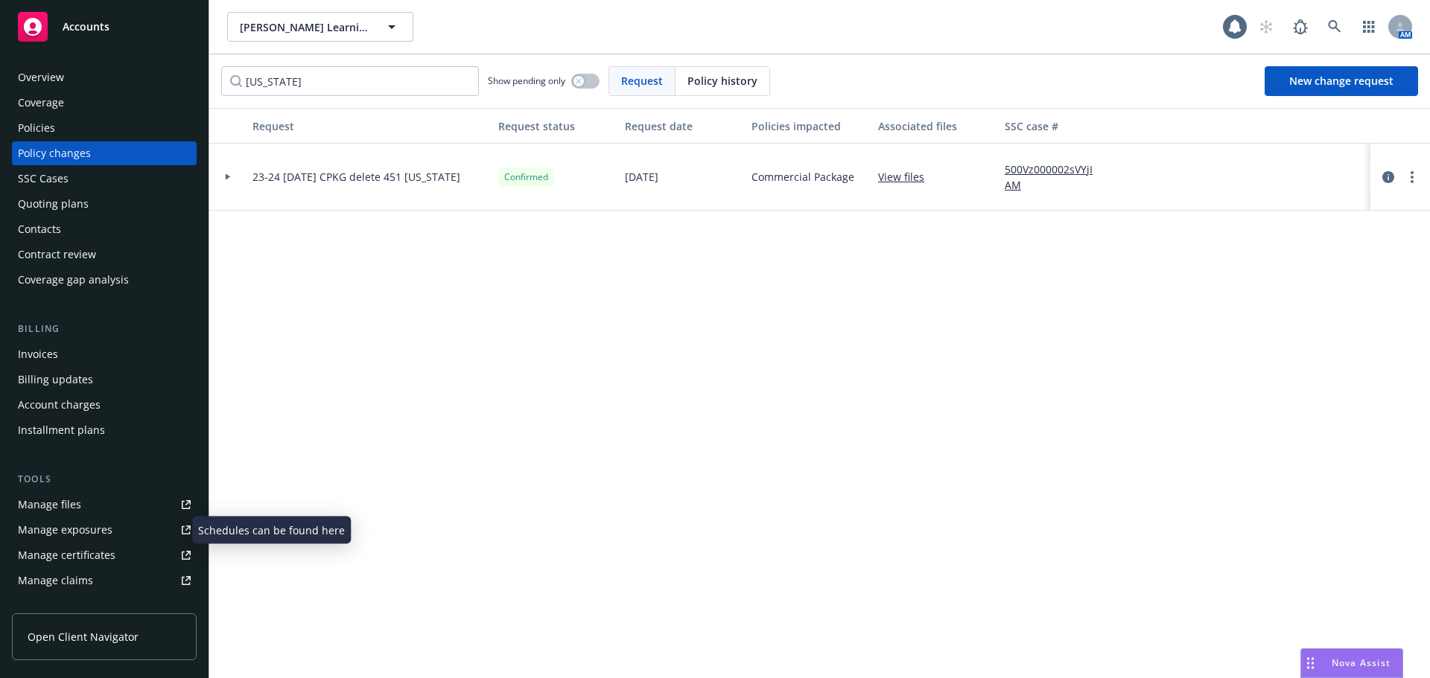
click at [62, 530] on div "Manage exposures" at bounding box center [65, 530] width 95 height 24
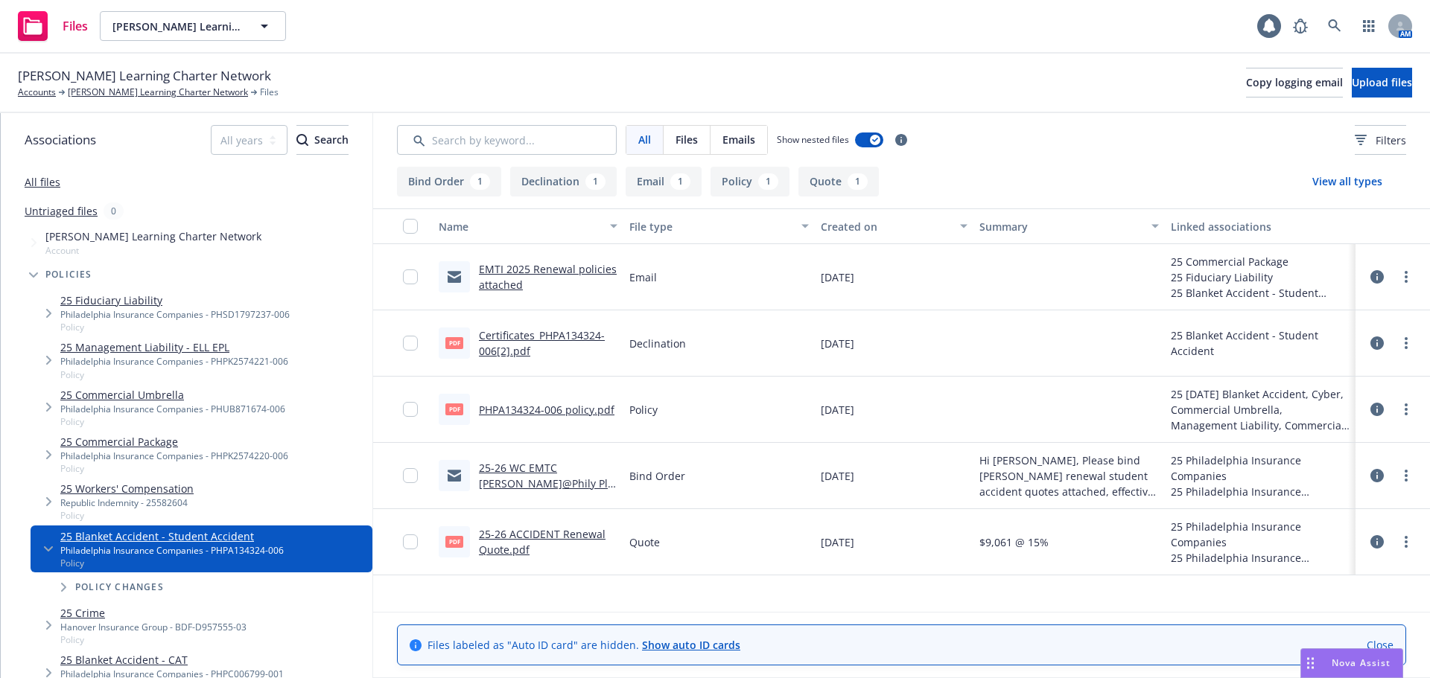
click at [514, 545] on link "25-26 ACCIDENT Renewal Quote.pdf" at bounding box center [542, 542] width 127 height 30
